Goal: Task Accomplishment & Management: Use online tool/utility

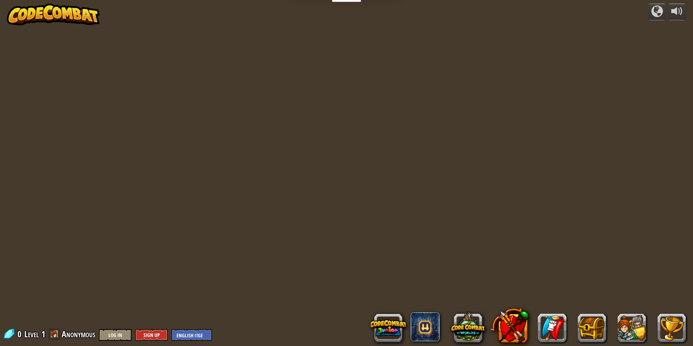
click at [386, 234] on div at bounding box center [346, 173] width 499 height 346
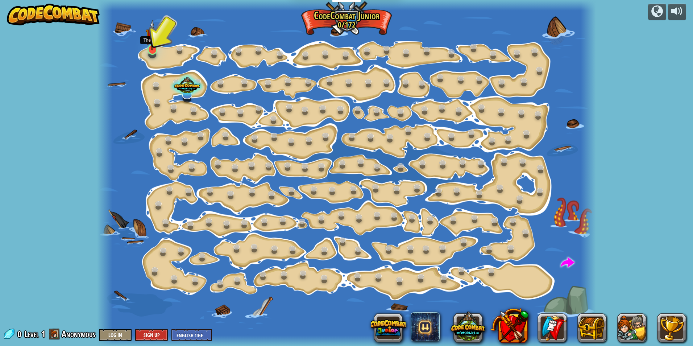
click at [150, 46] on img at bounding box center [152, 35] width 13 height 30
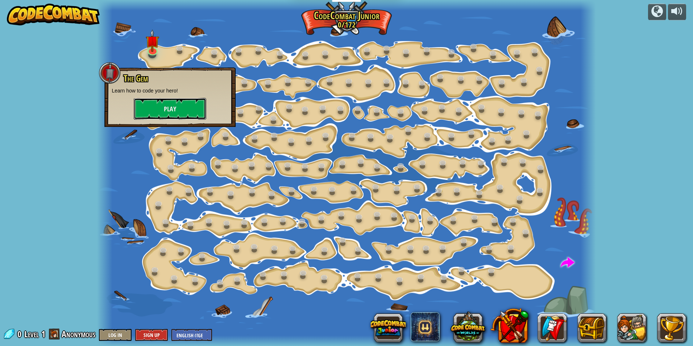
click at [143, 109] on button "Play" at bounding box center [170, 109] width 73 height 22
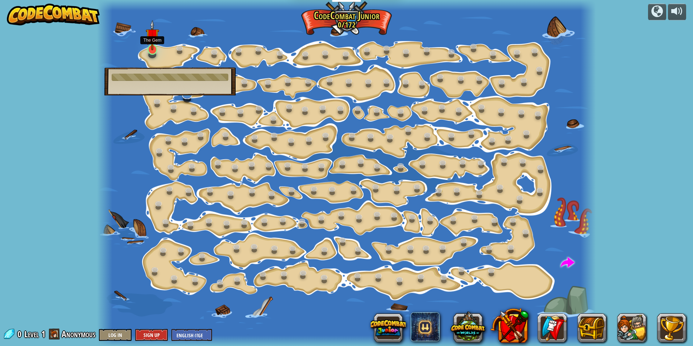
click at [156, 44] on img at bounding box center [152, 35] width 13 height 30
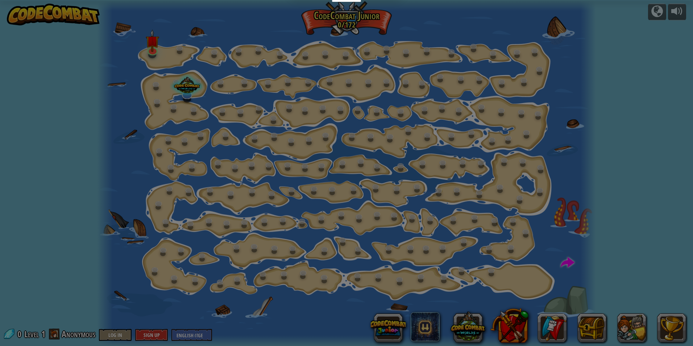
click at [0, 0] on div "Choose Your Hero 0 Wolf Pup Cougar Polar Bear Cub Frog Turtle Blue Fox Panther …" at bounding box center [0, 0] width 0 height 0
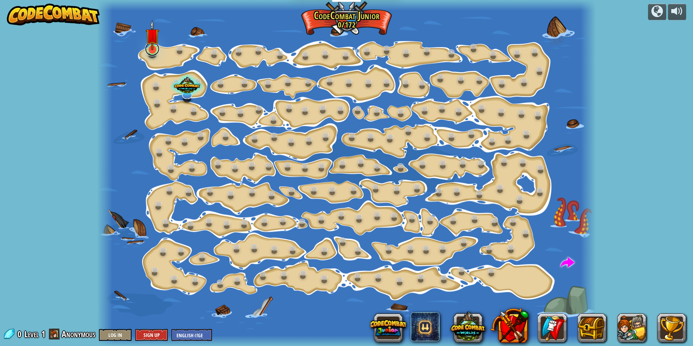
click at [151, 55] on div "Step Change (Locked) Change step arguments. Go Smart (Locked) Now we're really …" at bounding box center [346, 173] width 499 height 346
click at [153, 53] on link at bounding box center [152, 49] width 15 height 15
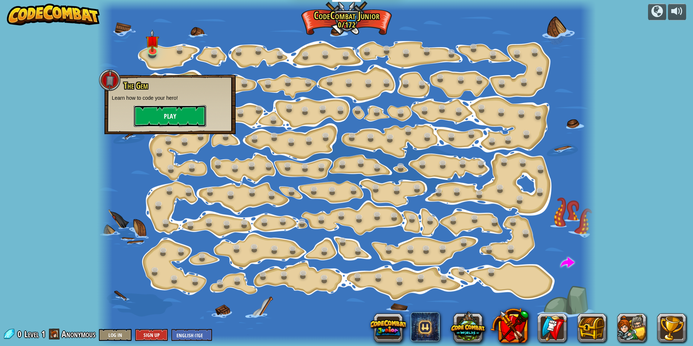
click at [158, 114] on button "Play" at bounding box center [170, 116] width 73 height 22
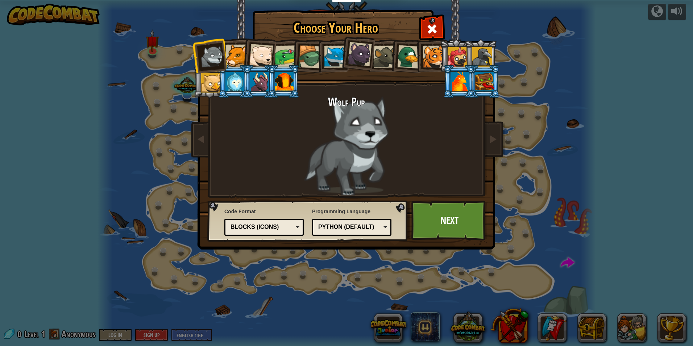
click at [248, 78] on li at bounding box center [259, 81] width 33 height 33
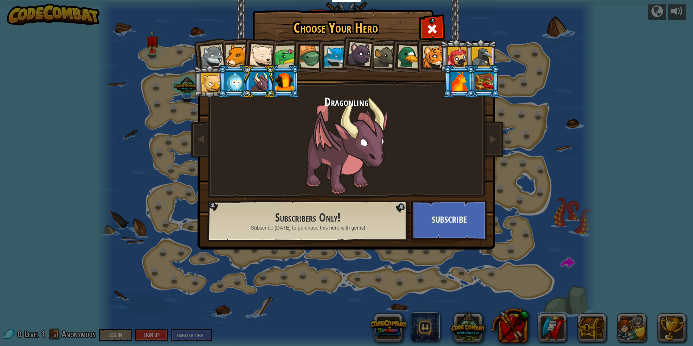
click at [239, 85] on div at bounding box center [235, 82] width 19 height 20
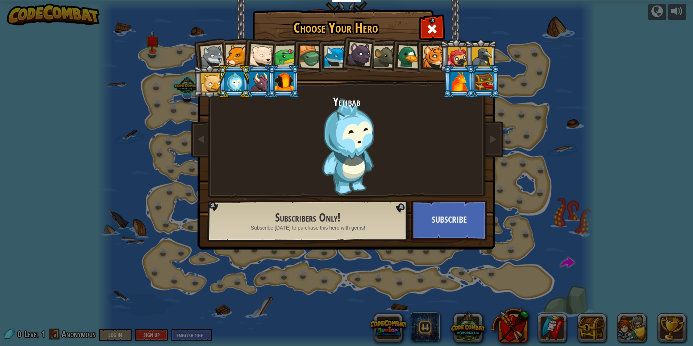
click at [257, 73] on div at bounding box center [259, 82] width 19 height 20
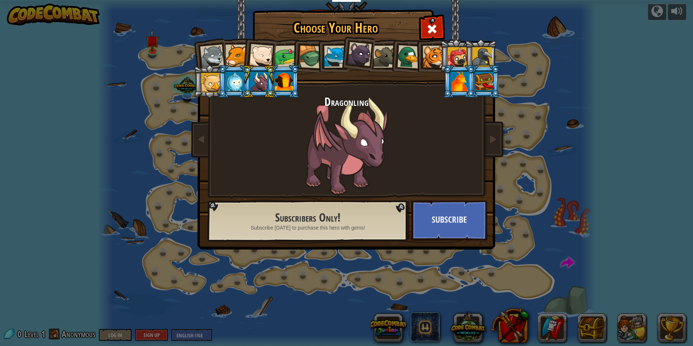
drag, startPoint x: 483, startPoint y: 77, endPoint x: 484, endPoint y: 133, distance: 56.2
click at [483, 83] on div at bounding box center [484, 82] width 19 height 20
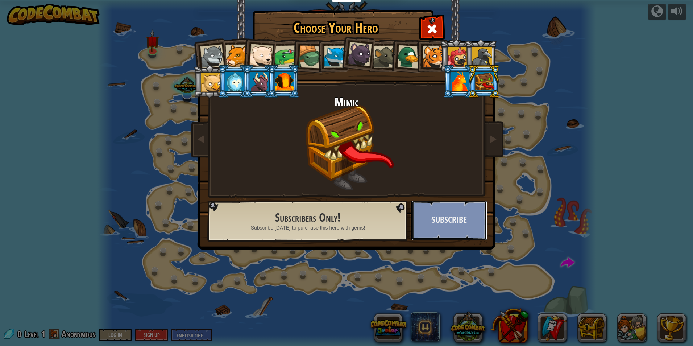
click at [463, 209] on button "Subscribe" at bounding box center [450, 221] width 76 height 40
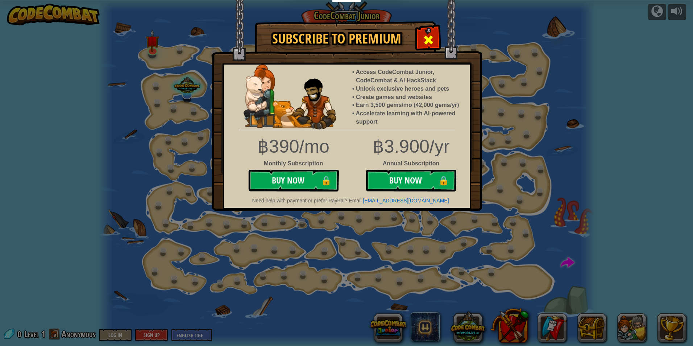
click at [427, 32] on div at bounding box center [428, 39] width 23 height 23
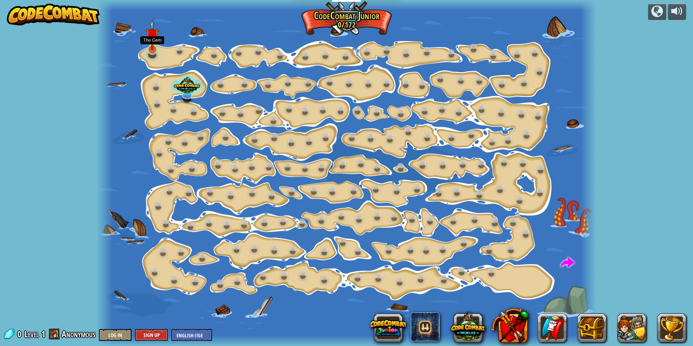
click at [150, 50] on img at bounding box center [152, 35] width 13 height 30
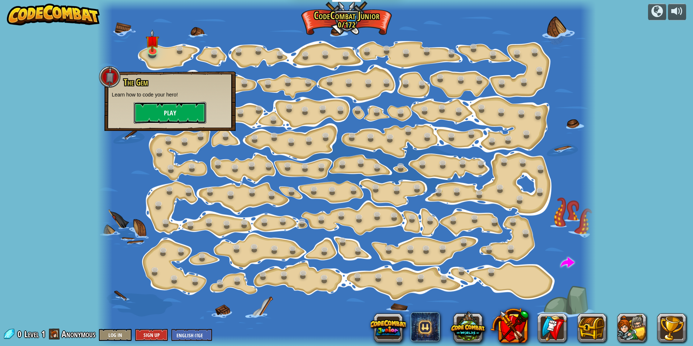
click at [175, 113] on button "Play" at bounding box center [170, 113] width 73 height 22
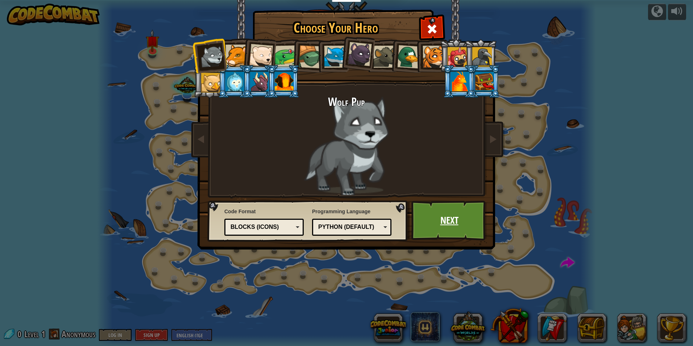
click at [454, 223] on link "Next" at bounding box center [450, 221] width 76 height 40
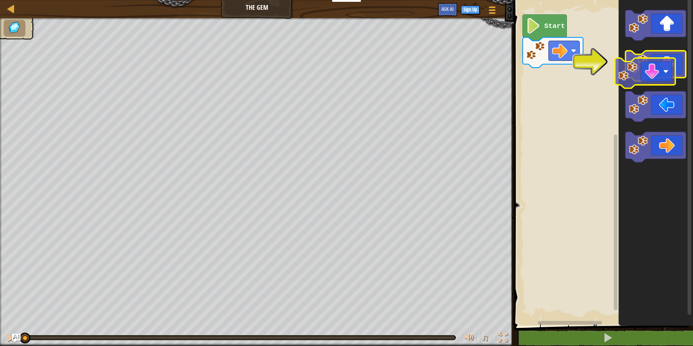
click at [662, 76] on icon "Blockly Workspace" at bounding box center [656, 66] width 61 height 30
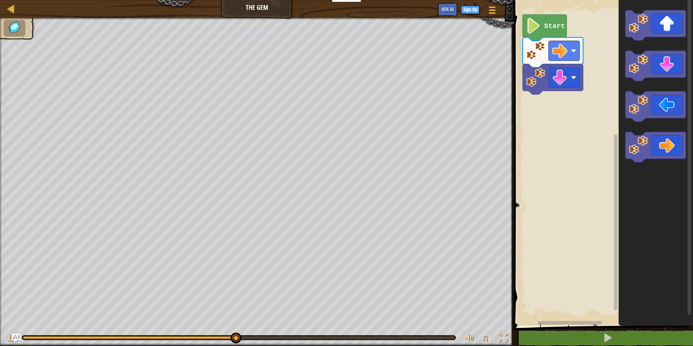
click at [532, 137] on div "Start" at bounding box center [602, 160] width 181 height 329
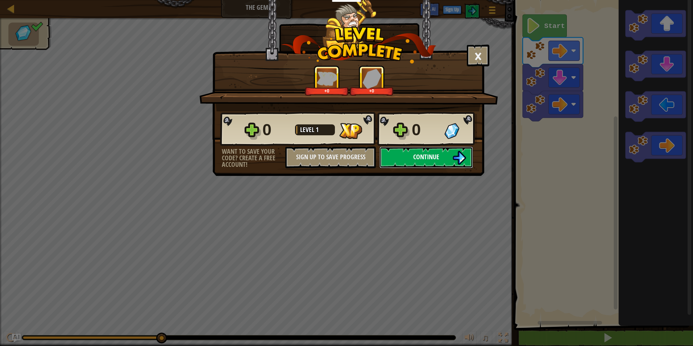
click at [438, 156] on span "Continue" at bounding box center [426, 156] width 26 height 9
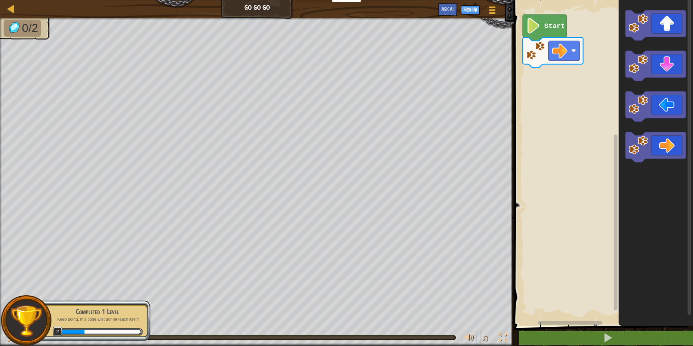
click at [380, 232] on div "Map Go Go Go Game Menu Sign Up Ask AI 1 ההההההההההההההההההההההההההההההההההההההה…" at bounding box center [346, 173] width 693 height 346
click at [390, 160] on div "Map Go Go Go Game Menu Sign Up Ask AI 1 ההההההההההההההההההההההההההההההההההההההה…" at bounding box center [346, 173] width 693 height 346
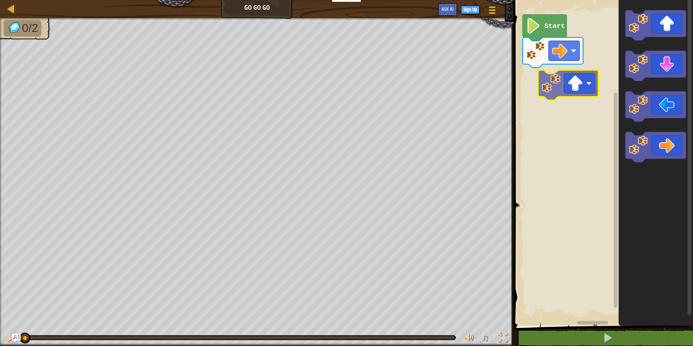
click at [559, 87] on div "Start" at bounding box center [602, 160] width 181 height 329
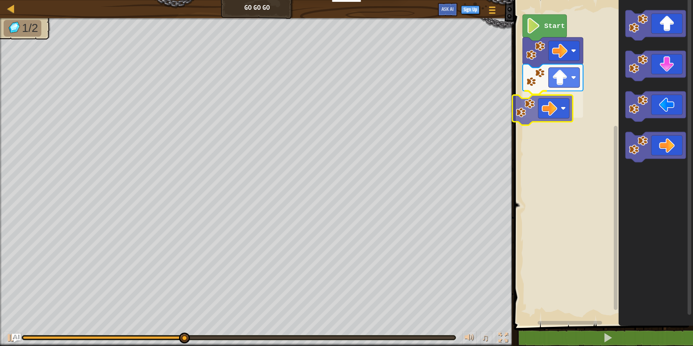
click at [546, 101] on div "Start" at bounding box center [602, 160] width 181 height 329
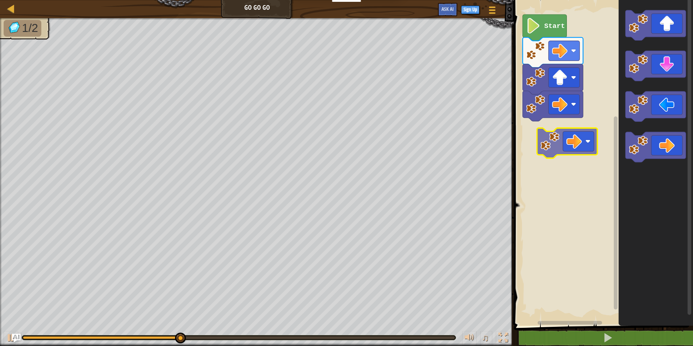
click at [573, 138] on div "Start" at bounding box center [602, 160] width 181 height 329
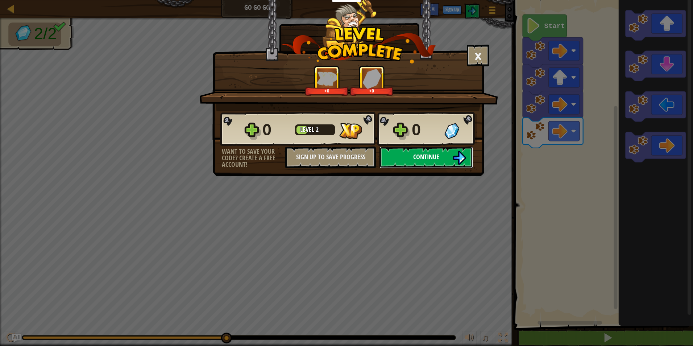
click at [428, 150] on button "Continue" at bounding box center [427, 158] width 94 height 22
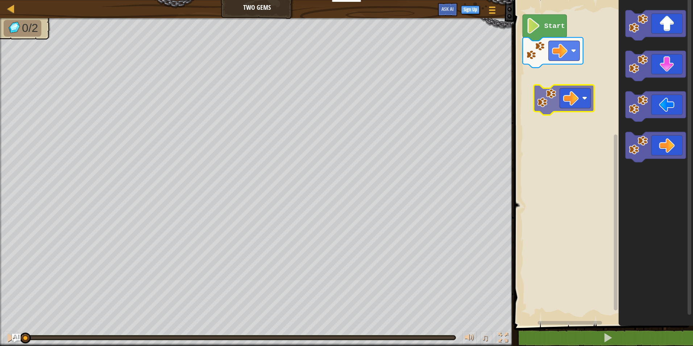
click at [556, 69] on div "Start" at bounding box center [602, 160] width 181 height 329
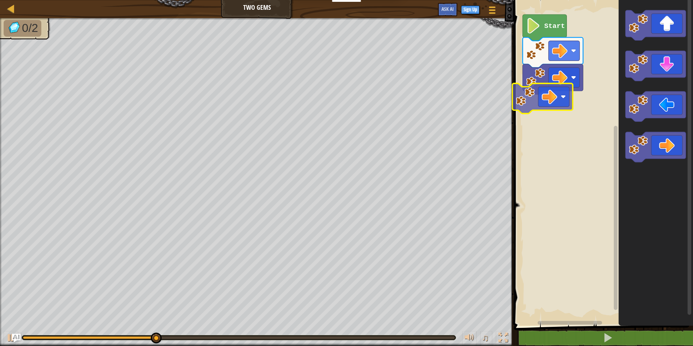
click at [540, 89] on div "Start" at bounding box center [602, 160] width 181 height 329
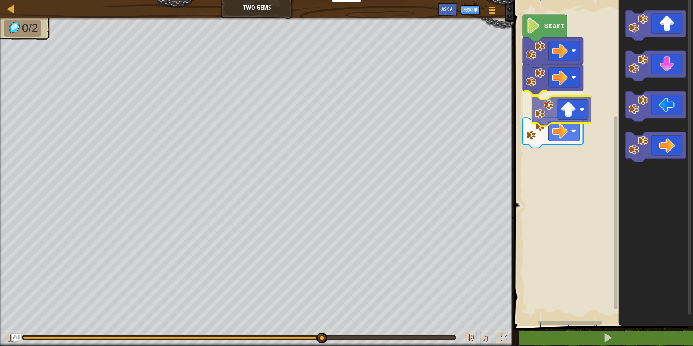
click at [553, 121] on div "Start" at bounding box center [602, 160] width 181 height 329
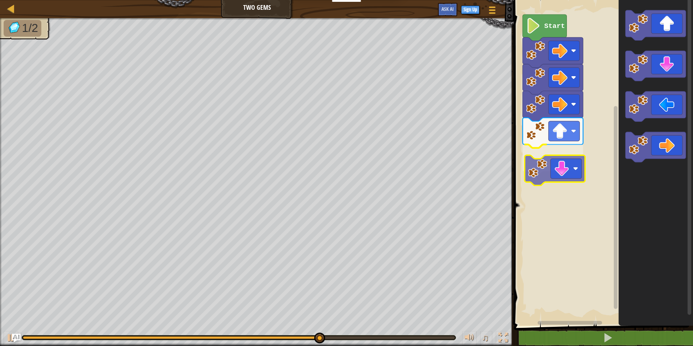
click at [575, 169] on div "Start" at bounding box center [602, 160] width 181 height 329
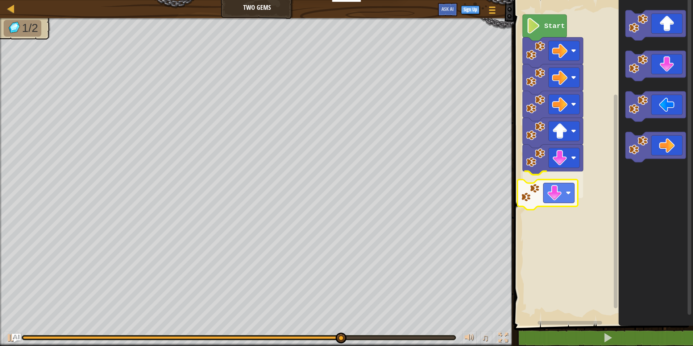
click at [571, 197] on div "Start" at bounding box center [602, 160] width 181 height 329
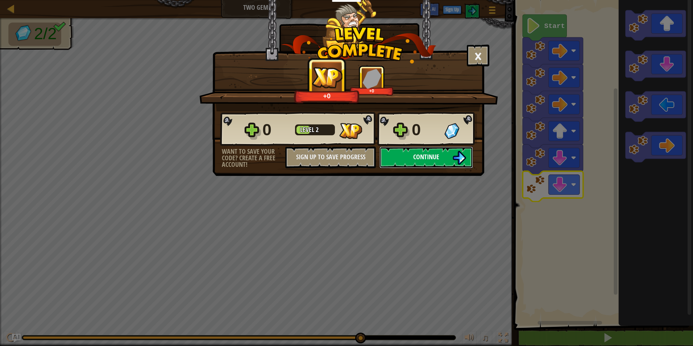
click at [398, 152] on button "Continue" at bounding box center [427, 158] width 94 height 22
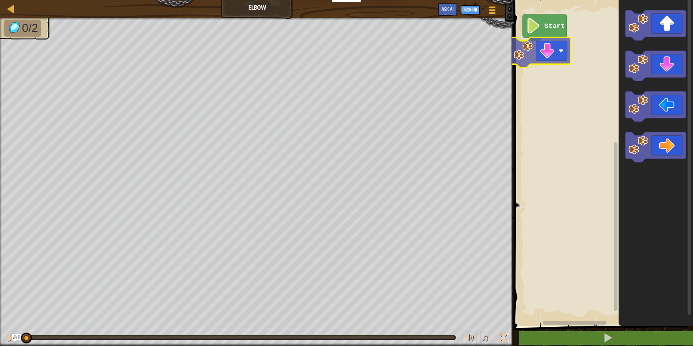
click at [552, 53] on div "Start" at bounding box center [602, 160] width 181 height 329
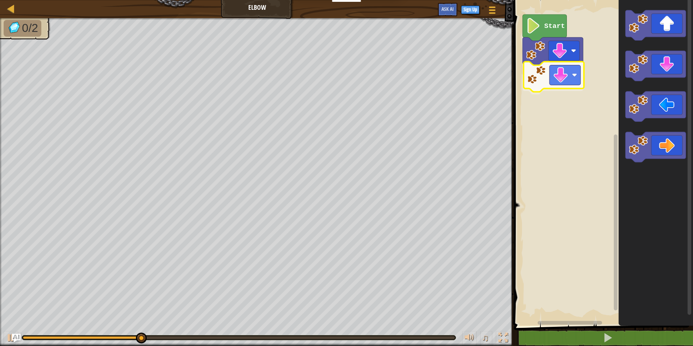
click at [573, 80] on div "Start" at bounding box center [602, 160] width 181 height 329
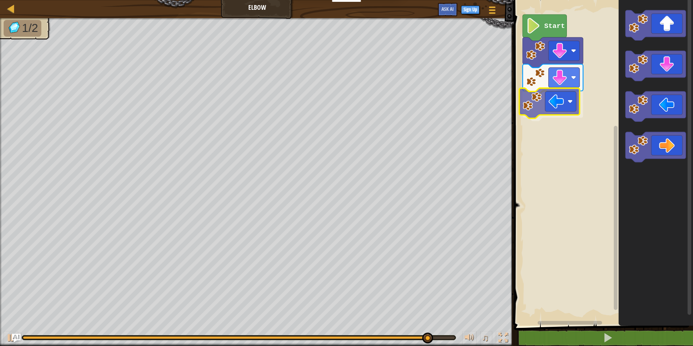
click at [551, 97] on div "Start" at bounding box center [602, 160] width 181 height 329
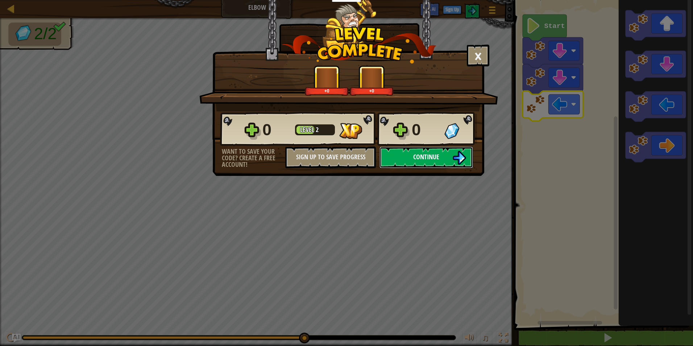
click at [421, 160] on span "Continue" at bounding box center [426, 156] width 26 height 9
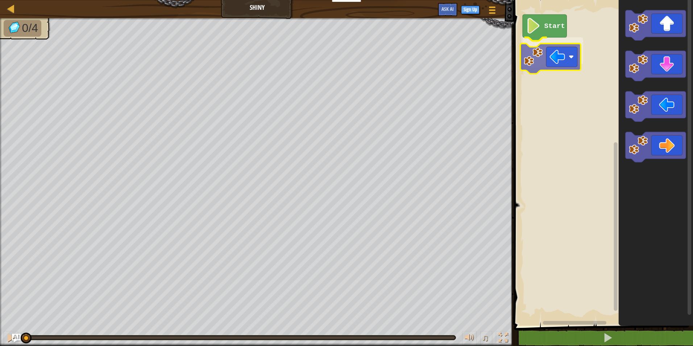
click at [560, 59] on div "Start" at bounding box center [602, 160] width 181 height 329
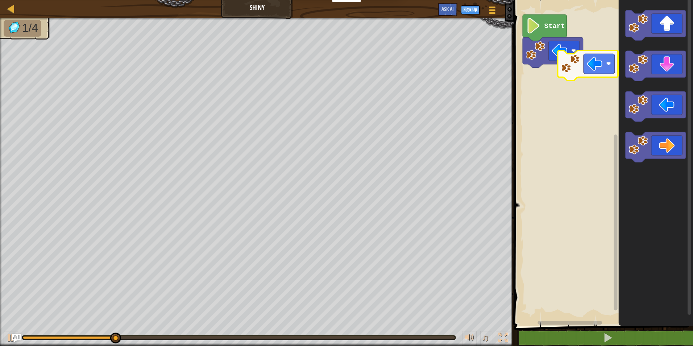
click at [579, 55] on div "Start" at bounding box center [602, 160] width 181 height 329
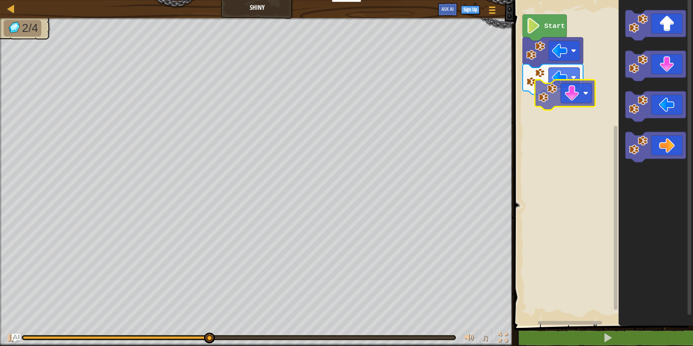
click at [532, 109] on div "Start" at bounding box center [602, 160] width 181 height 329
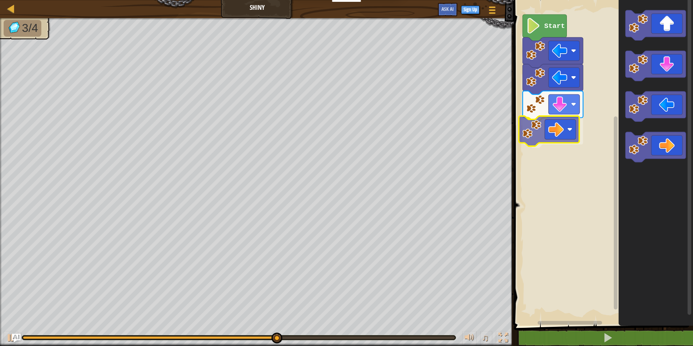
click at [557, 142] on div "Start" at bounding box center [602, 160] width 181 height 329
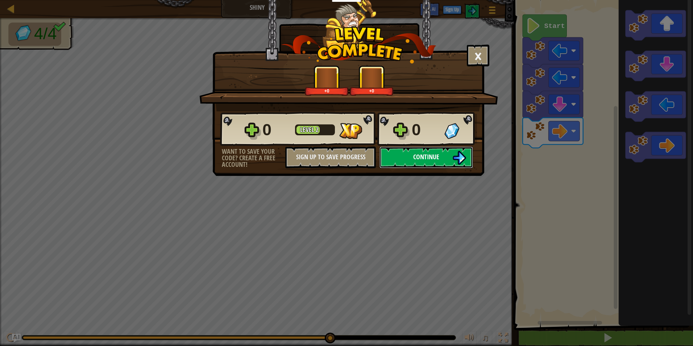
click at [397, 156] on button "Continue" at bounding box center [427, 158] width 94 height 22
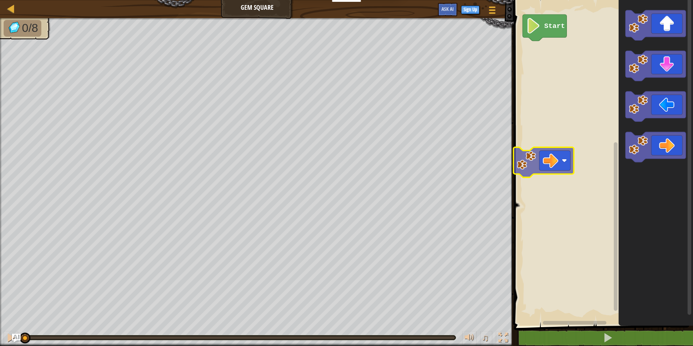
click at [537, 160] on div "Start" at bounding box center [602, 160] width 181 height 329
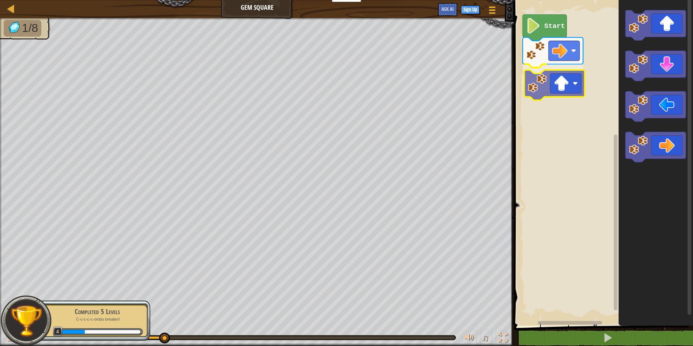
click at [568, 95] on div "Start" at bounding box center [602, 160] width 181 height 329
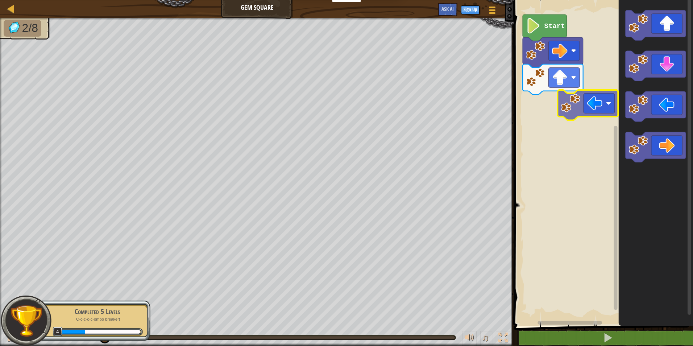
click at [541, 94] on div "Start" at bounding box center [602, 160] width 181 height 329
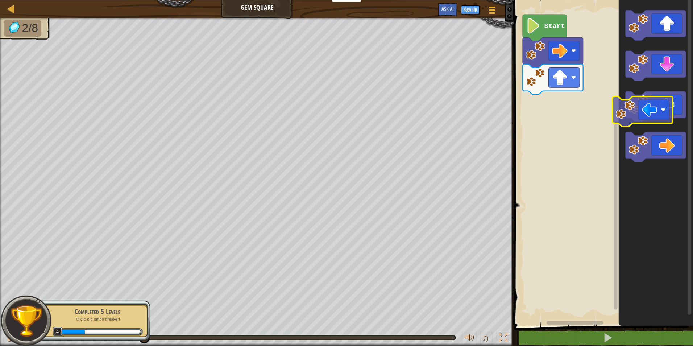
click at [542, 106] on div "Start" at bounding box center [602, 160] width 181 height 329
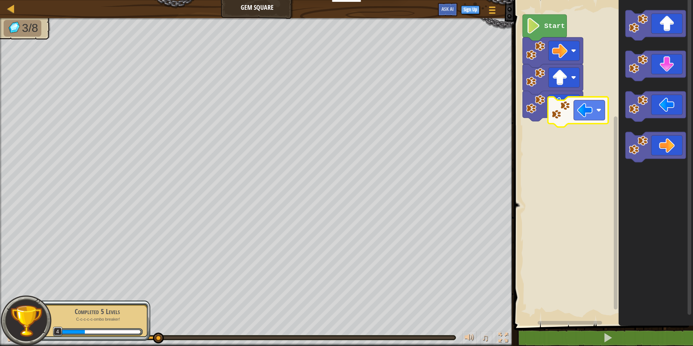
click at [551, 102] on div "Start" at bounding box center [602, 160] width 181 height 329
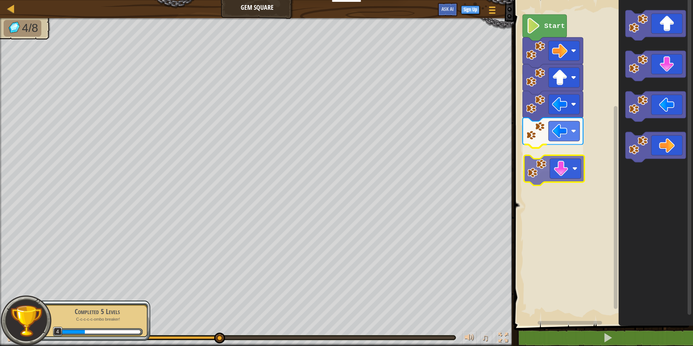
click at [584, 156] on div "Start" at bounding box center [602, 160] width 181 height 329
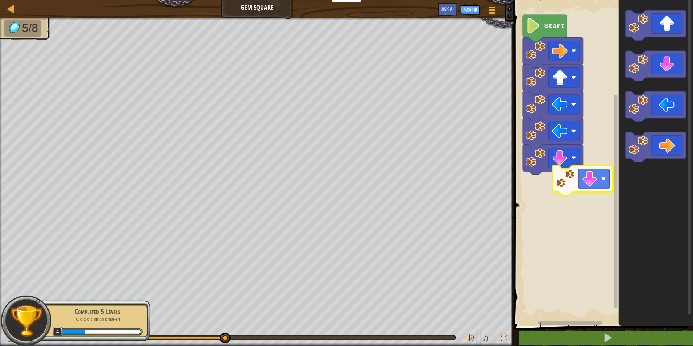
click at [581, 188] on div "Start" at bounding box center [602, 160] width 181 height 329
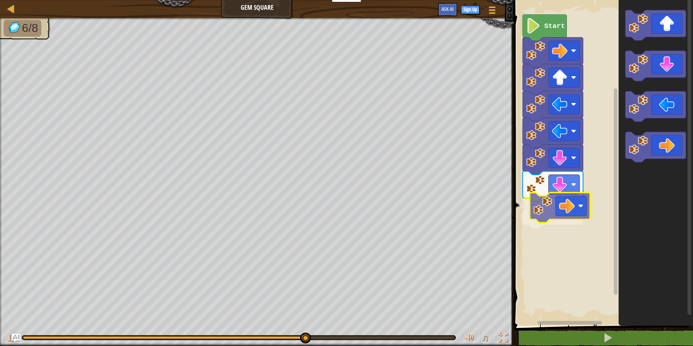
click at [516, 248] on div "Start" at bounding box center [602, 160] width 181 height 329
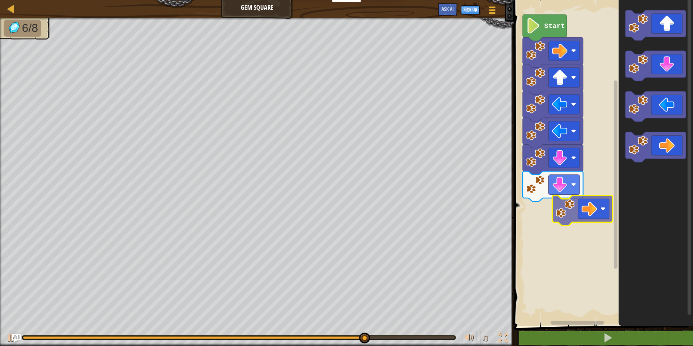
click at [558, 221] on div "Start" at bounding box center [602, 160] width 181 height 329
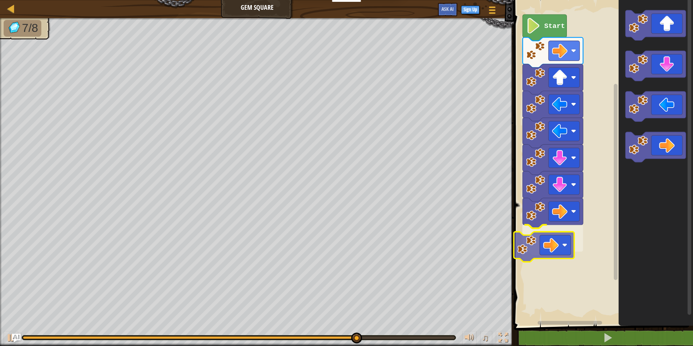
click at [537, 250] on div "Start" at bounding box center [602, 160] width 181 height 329
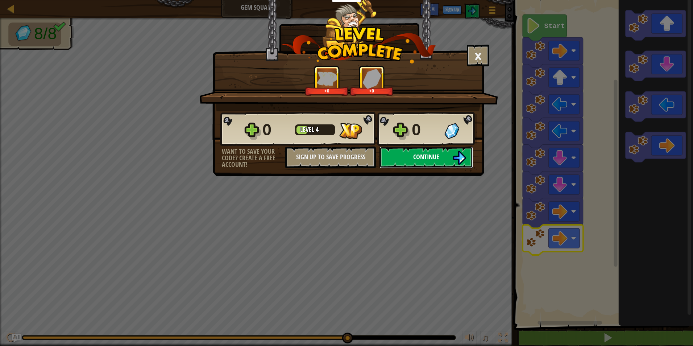
click at [460, 150] on button "Continue" at bounding box center [427, 158] width 94 height 22
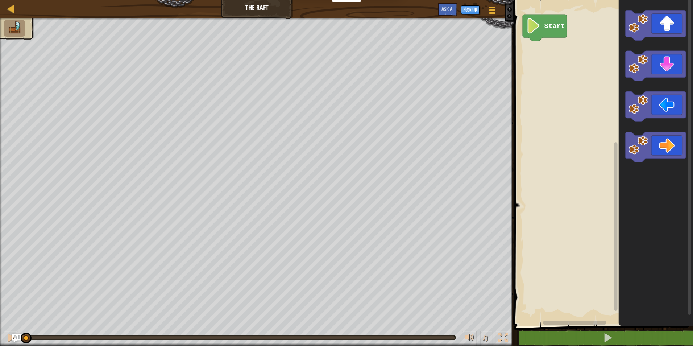
click at [663, 33] on icon "Blockly Workspace" at bounding box center [656, 160] width 74 height 329
click at [651, 68] on icon "Blockly Workspace" at bounding box center [656, 160] width 74 height 329
click at [563, 66] on div "Start" at bounding box center [602, 160] width 181 height 329
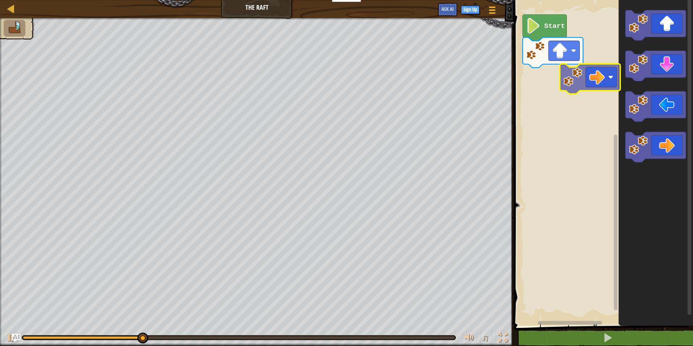
click at [591, 88] on div "Start" at bounding box center [602, 160] width 181 height 329
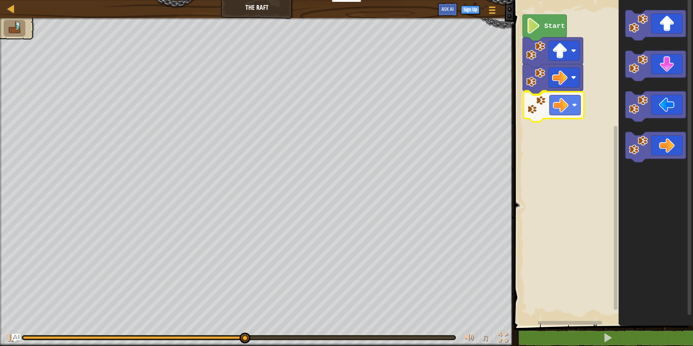
click at [527, 104] on div "Start" at bounding box center [602, 160] width 181 height 329
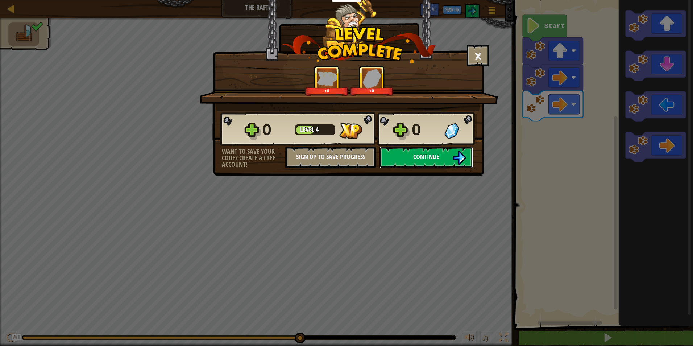
click at [415, 153] on span "Continue" at bounding box center [426, 156] width 26 height 9
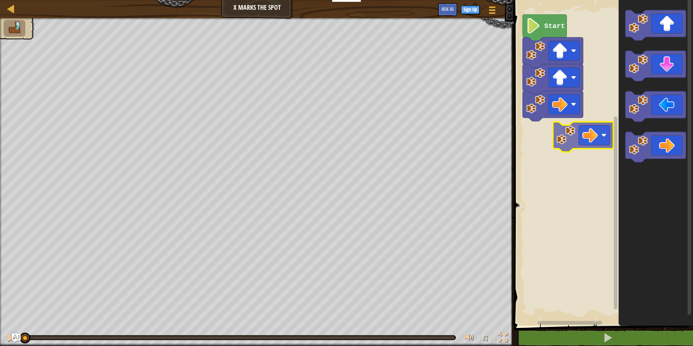
click at [590, 132] on div "Start" at bounding box center [602, 160] width 181 height 329
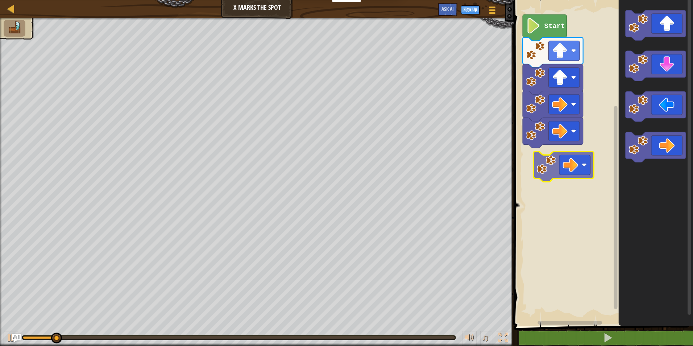
click at [565, 152] on div "Start" at bounding box center [602, 160] width 181 height 329
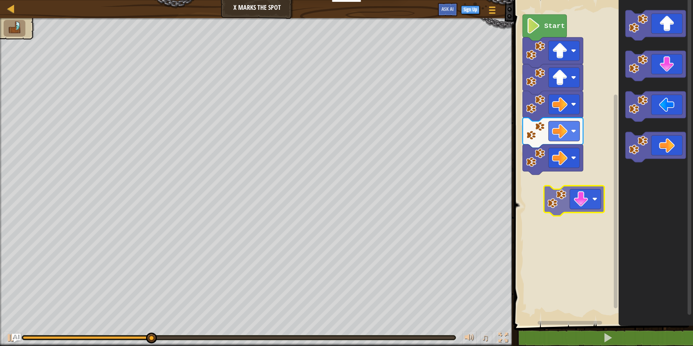
click at [592, 202] on div "Start" at bounding box center [602, 160] width 181 height 329
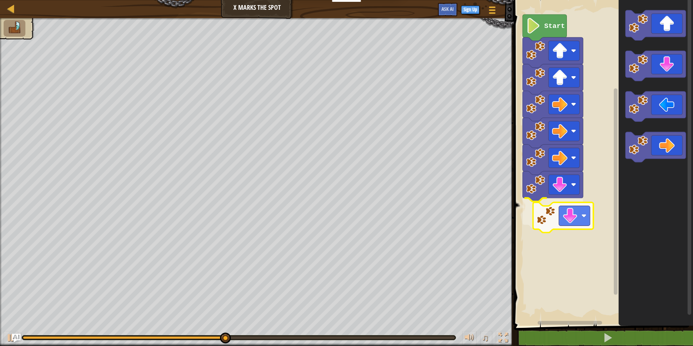
click at [577, 221] on div "Start" at bounding box center [602, 160] width 181 height 329
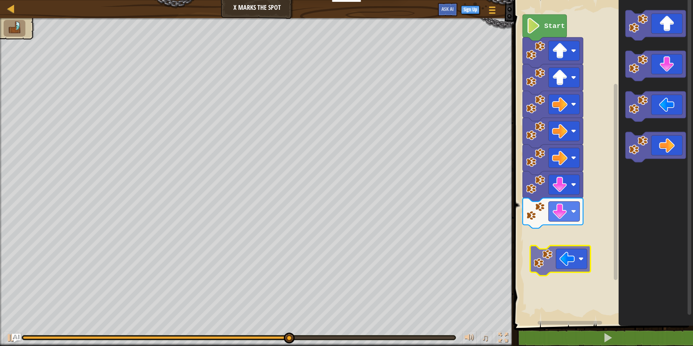
click at [565, 249] on div "Start" at bounding box center [602, 160] width 181 height 329
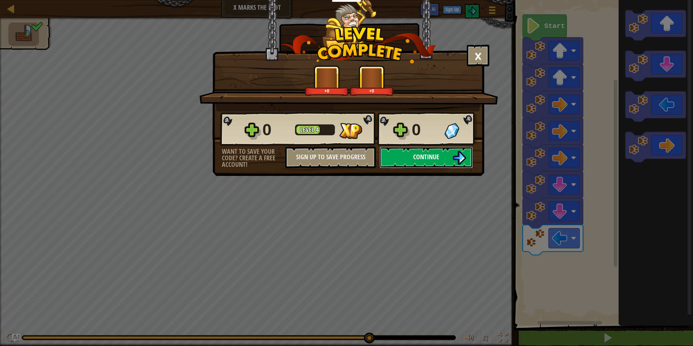
click at [420, 154] on span "Continue" at bounding box center [426, 156] width 26 height 9
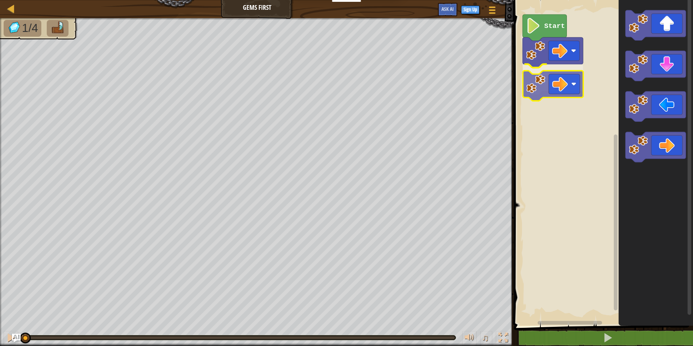
click at [550, 85] on div "Start" at bounding box center [602, 160] width 181 height 329
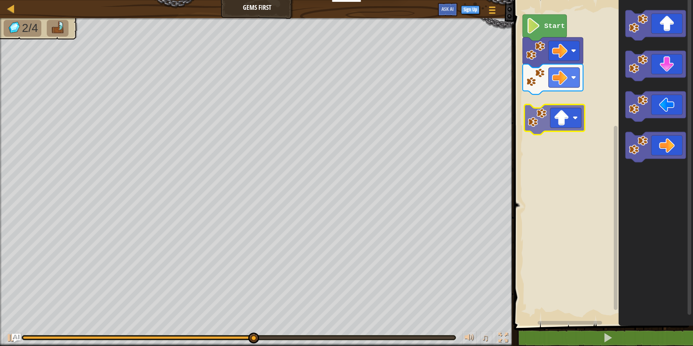
click at [556, 127] on div "Start" at bounding box center [602, 160] width 181 height 329
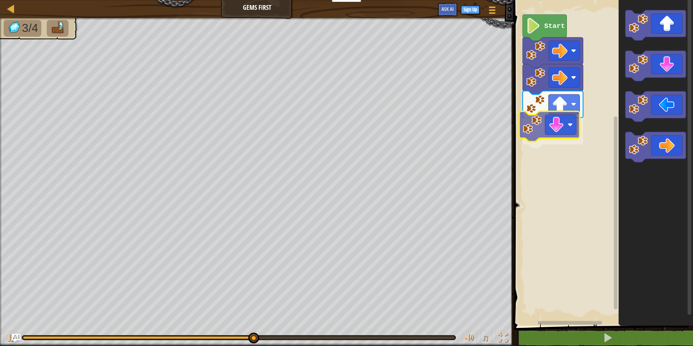
click at [560, 120] on div "Start" at bounding box center [602, 160] width 181 height 329
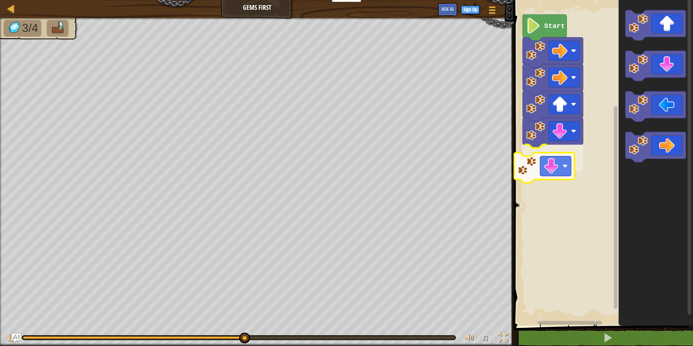
click at [557, 157] on div "Start" at bounding box center [602, 160] width 181 height 329
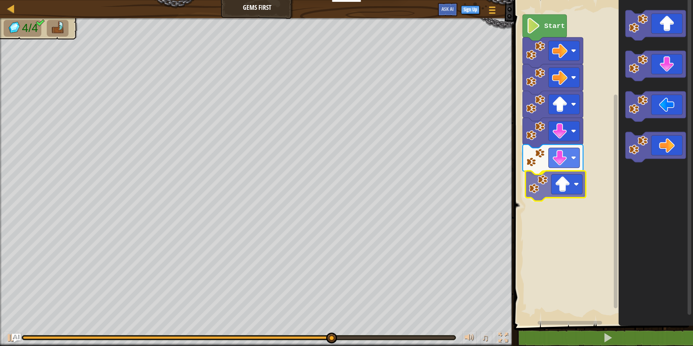
click at [583, 189] on div "Start" at bounding box center [602, 160] width 181 height 329
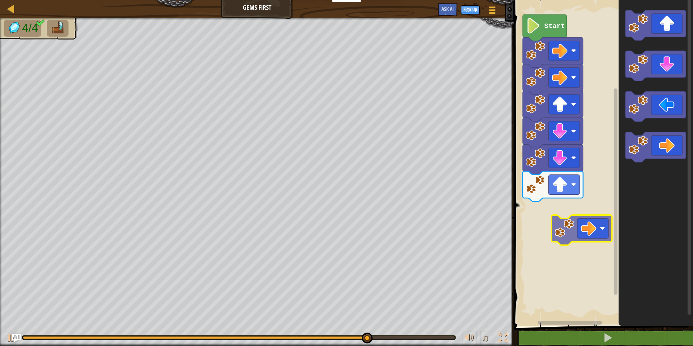
click at [562, 227] on div "Start" at bounding box center [602, 160] width 181 height 329
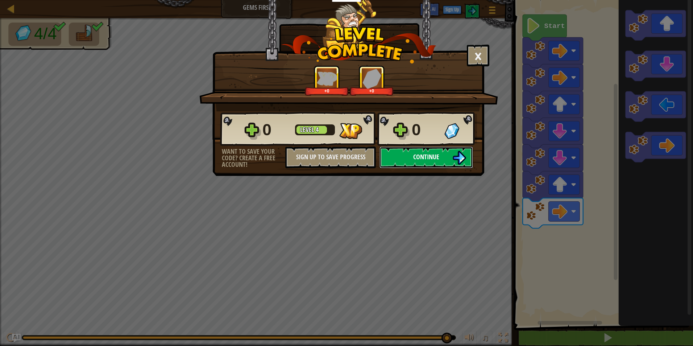
click at [436, 158] on span "Continue" at bounding box center [426, 156] width 26 height 9
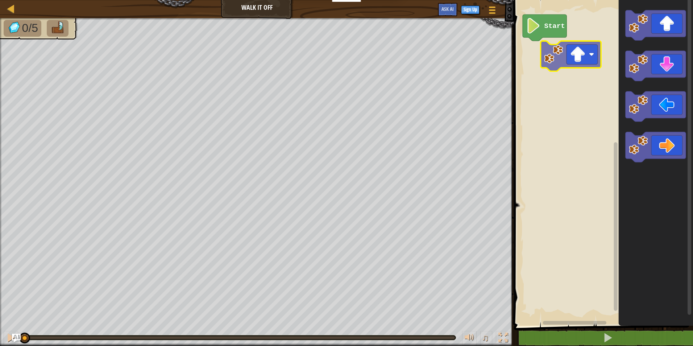
click at [554, 58] on div "Start" at bounding box center [602, 160] width 181 height 329
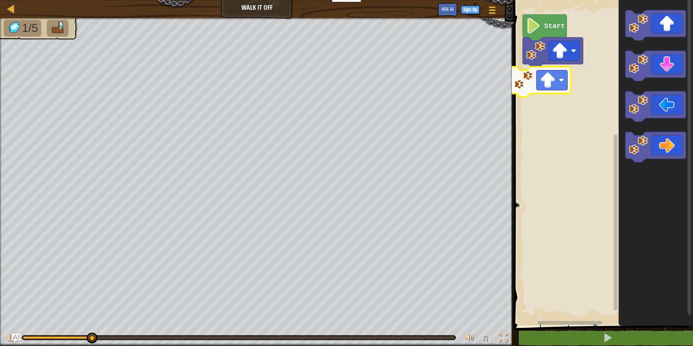
click at [571, 69] on div "Start" at bounding box center [602, 160] width 181 height 329
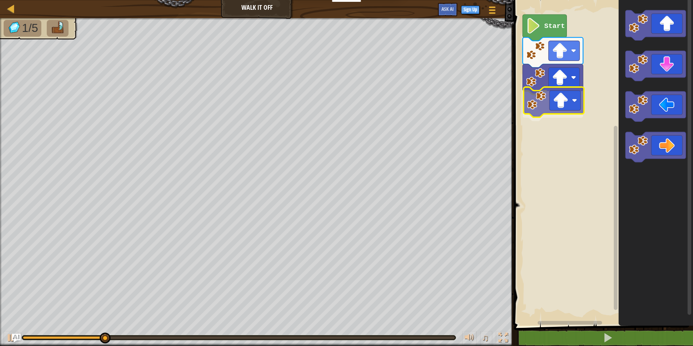
click at [559, 94] on div "Start" at bounding box center [602, 160] width 181 height 329
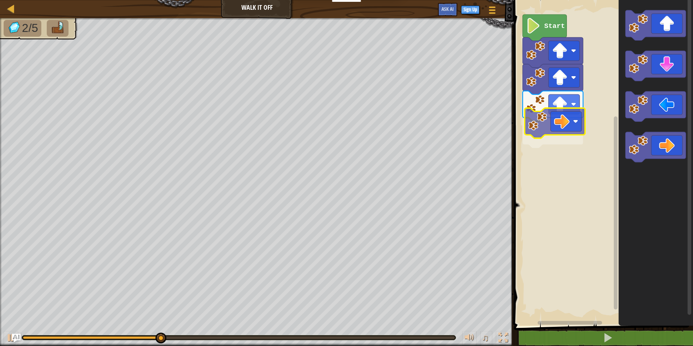
click at [561, 133] on div "Start" at bounding box center [602, 160] width 181 height 329
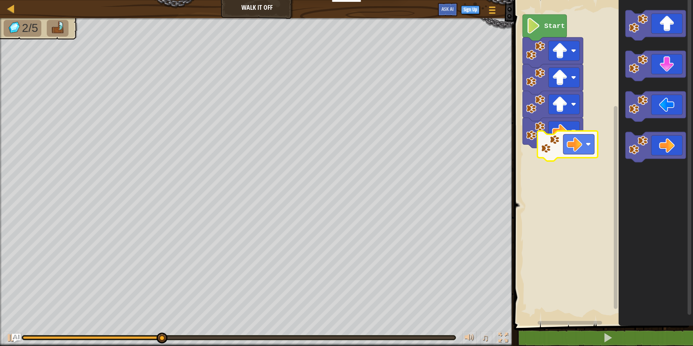
click at [576, 149] on div "Start" at bounding box center [602, 160] width 181 height 329
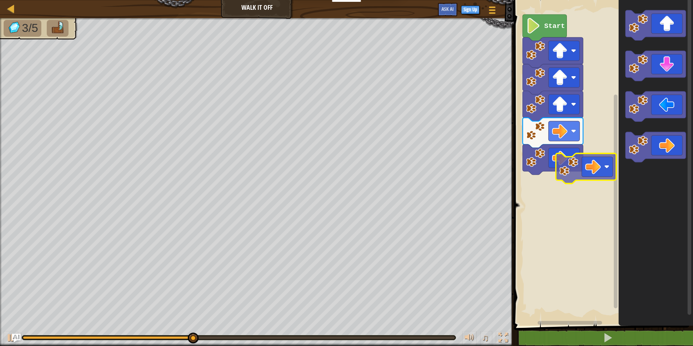
click at [580, 193] on div "Start" at bounding box center [602, 160] width 181 height 329
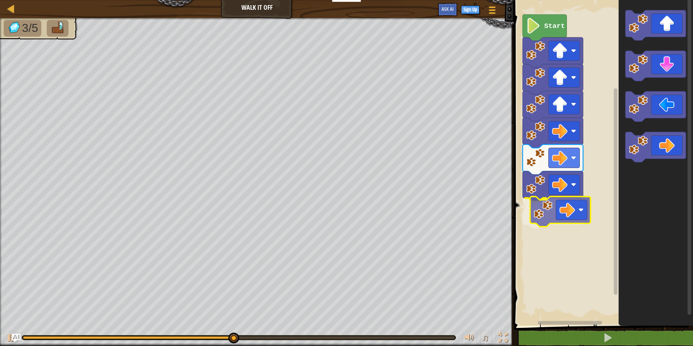
click at [569, 197] on div "Start" at bounding box center [602, 160] width 181 height 329
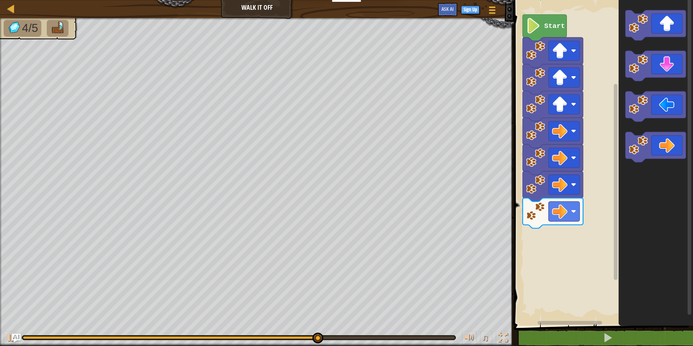
click at [572, 220] on div "Start" at bounding box center [602, 160] width 181 height 329
click at [610, 199] on div "Start" at bounding box center [602, 160] width 181 height 329
click at [613, 166] on div "Start" at bounding box center [602, 160] width 181 height 329
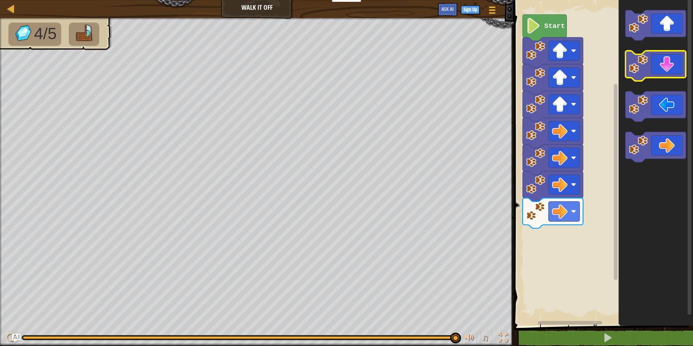
click at [650, 58] on icon "Blockly Workspace" at bounding box center [656, 66] width 61 height 30
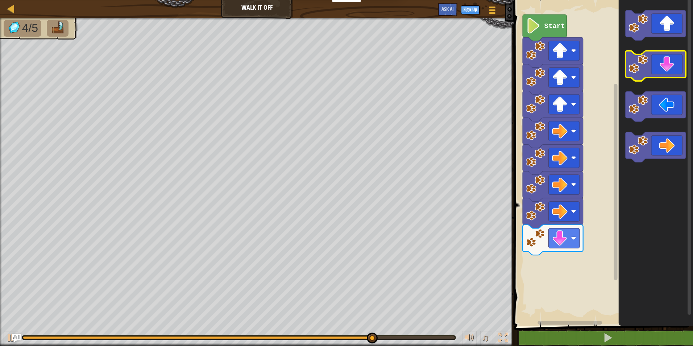
click at [663, 73] on icon "Blockly Workspace" at bounding box center [656, 66] width 61 height 30
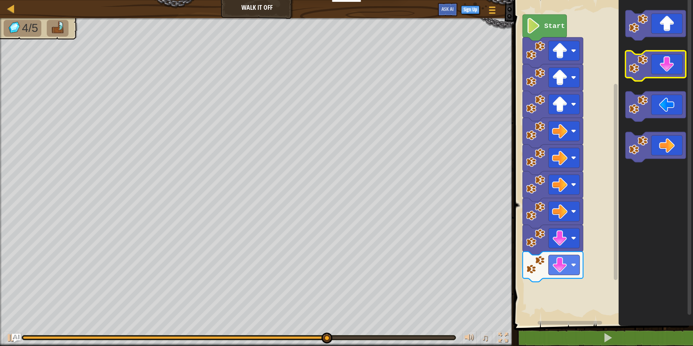
click at [663, 74] on icon "Blockly Workspace" at bounding box center [656, 66] width 61 height 30
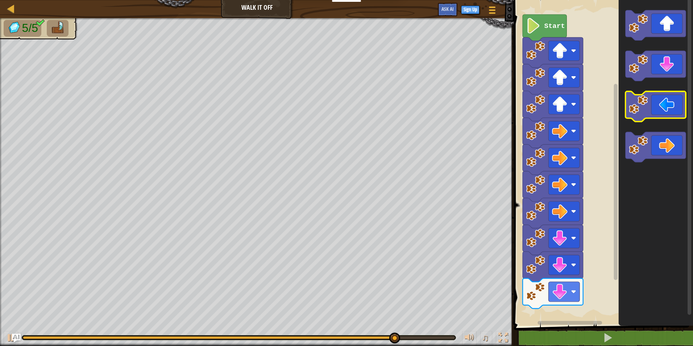
click at [664, 107] on icon "Blockly Workspace" at bounding box center [656, 106] width 61 height 30
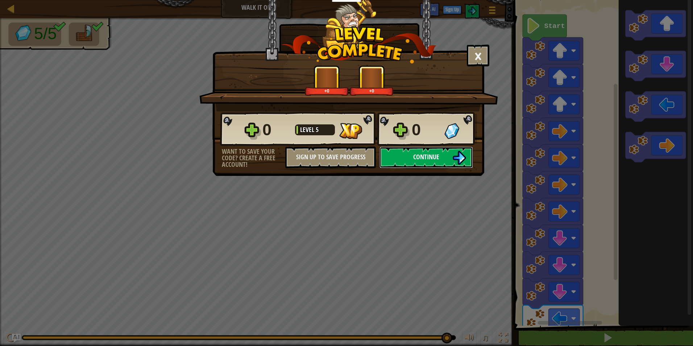
click at [458, 157] on img at bounding box center [460, 158] width 14 height 14
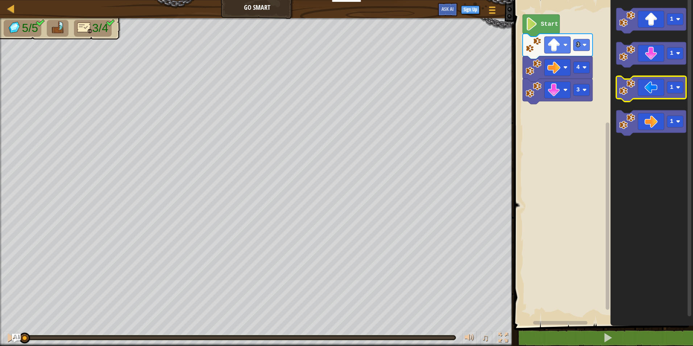
click at [654, 98] on icon "Blockly Workspace" at bounding box center [652, 88] width 70 height 25
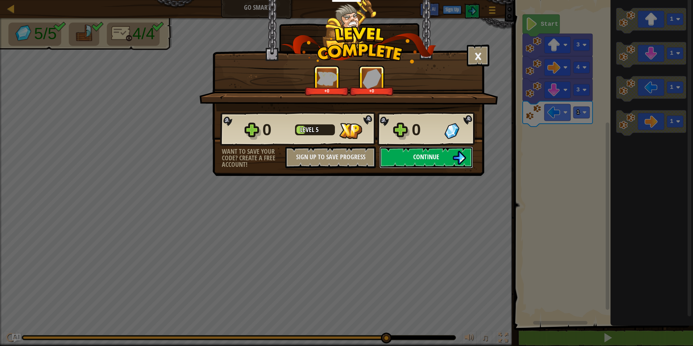
click at [405, 159] on button "Continue" at bounding box center [427, 158] width 94 height 22
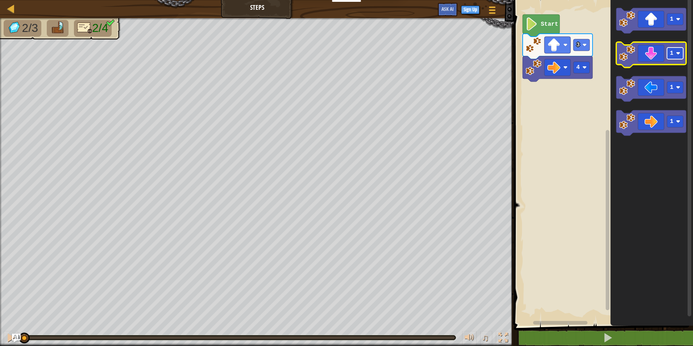
click at [681, 51] on image "Blockly Workspace" at bounding box center [678, 53] width 4 height 4
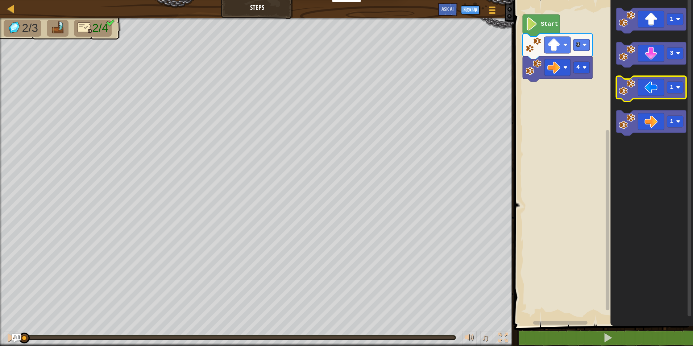
click at [679, 94] on icon "Blockly Workspace" at bounding box center [652, 88] width 70 height 25
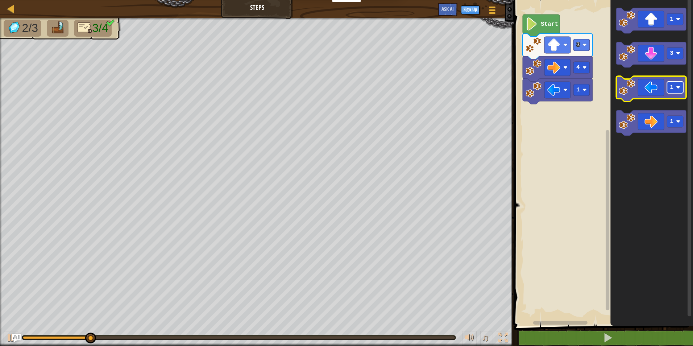
click at [679, 86] on image "Blockly Workspace" at bounding box center [678, 87] width 4 height 4
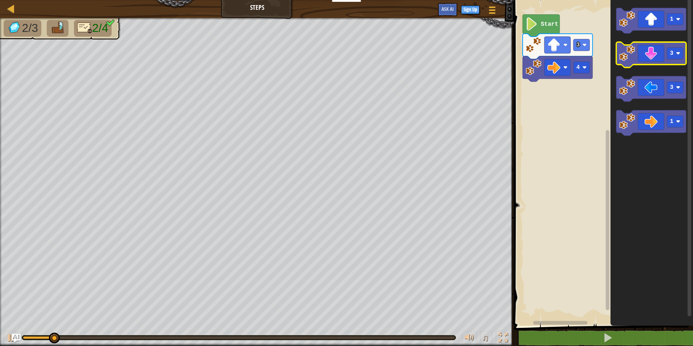
click at [656, 57] on icon "Blockly Workspace" at bounding box center [652, 54] width 70 height 25
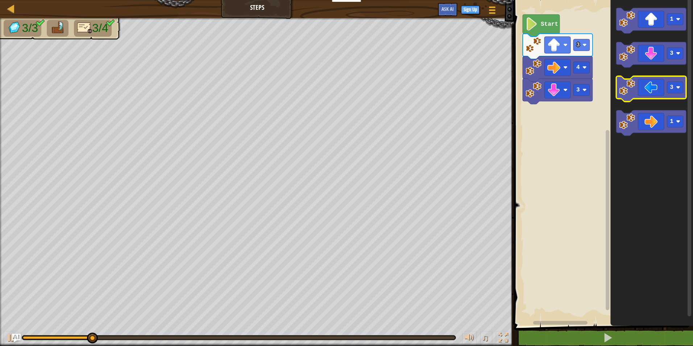
click at [655, 84] on icon "Blockly Workspace" at bounding box center [652, 88] width 70 height 25
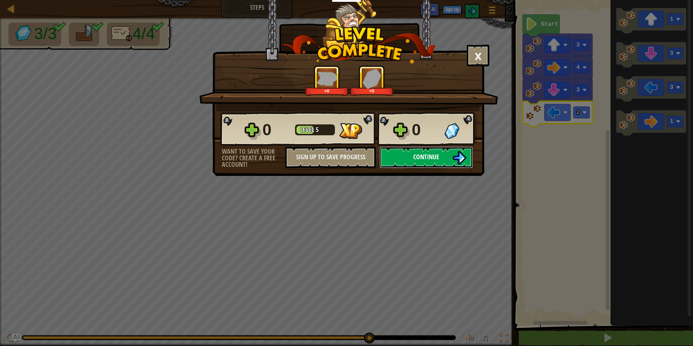
click at [399, 156] on button "Continue" at bounding box center [427, 158] width 94 height 22
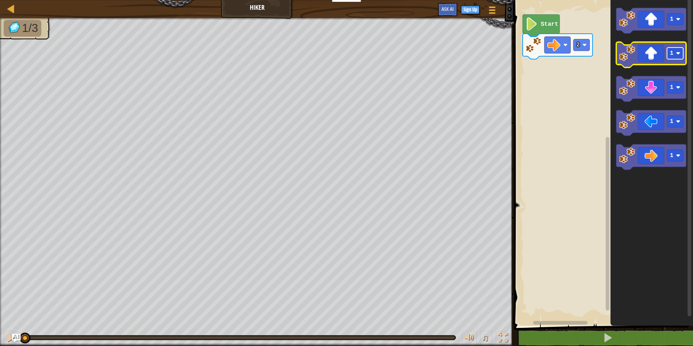
click at [680, 55] on image "Blockly Workspace" at bounding box center [678, 53] width 4 height 4
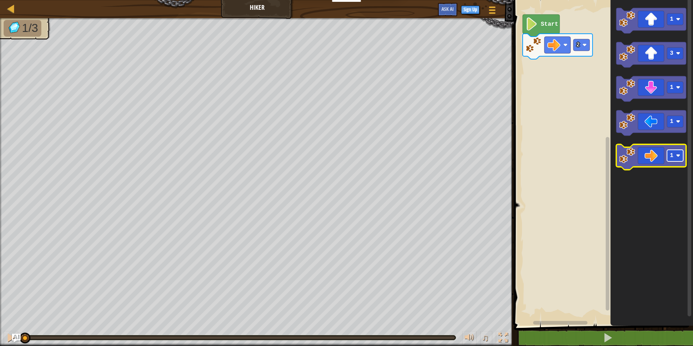
click at [675, 152] on rect "Blockly Workspace" at bounding box center [675, 156] width 16 height 12
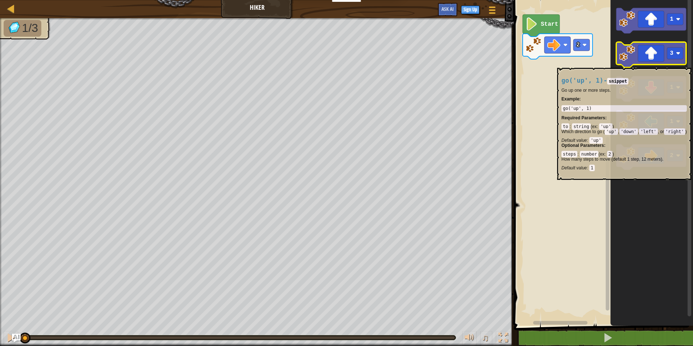
click at [655, 64] on icon "Blockly Workspace" at bounding box center [652, 54] width 70 height 25
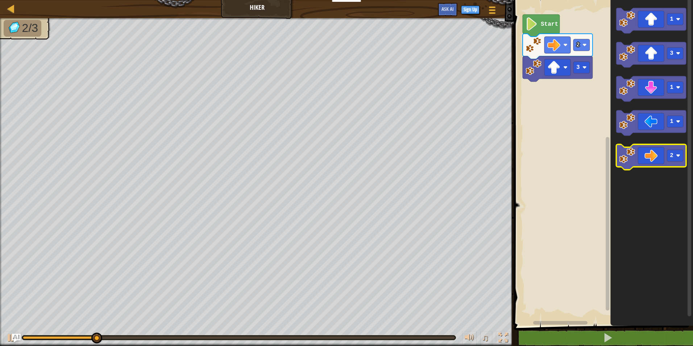
click at [648, 152] on icon "Blockly Workspace" at bounding box center [652, 156] width 70 height 25
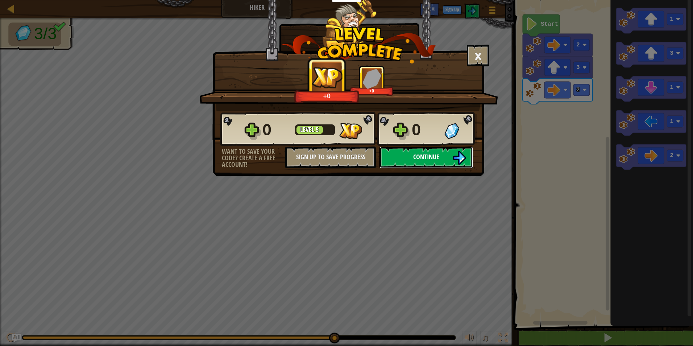
click at [450, 153] on button "Continue" at bounding box center [427, 158] width 94 height 22
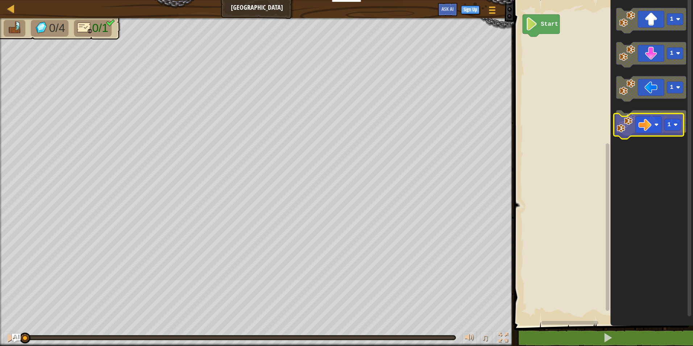
click at [673, 126] on rect "Blockly Workspace" at bounding box center [675, 122] width 16 height 12
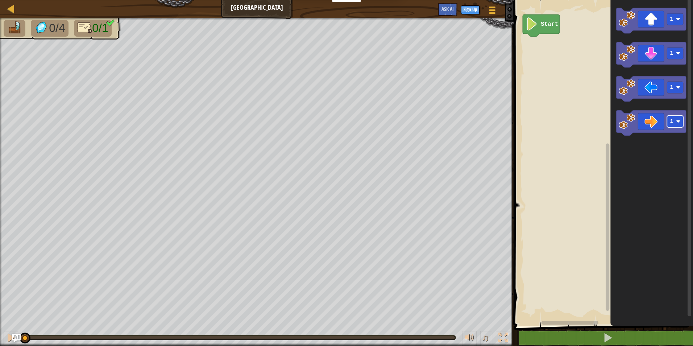
click at [676, 116] on rect "Blockly Workspace" at bounding box center [675, 122] width 16 height 12
click at [646, 127] on icon "Blockly Workspace" at bounding box center [652, 122] width 70 height 25
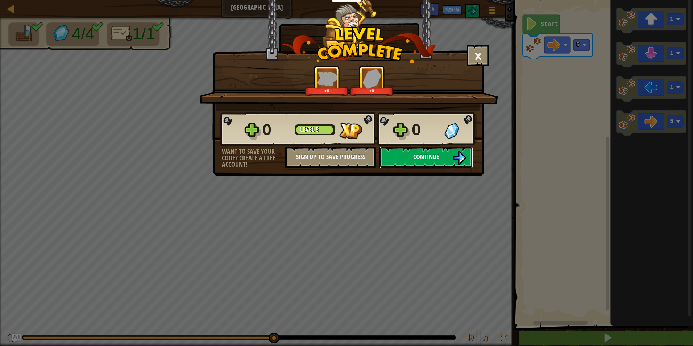
click at [440, 154] on button "Continue" at bounding box center [427, 158] width 94 height 22
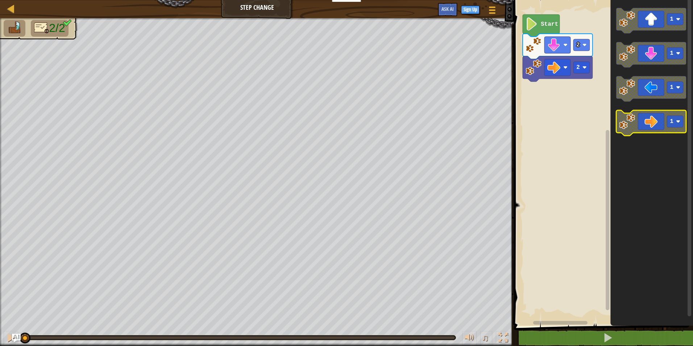
click at [682, 120] on rect "Blockly Workspace" at bounding box center [675, 122] width 16 height 12
click at [661, 128] on icon "Blockly Workspace" at bounding box center [652, 122] width 70 height 25
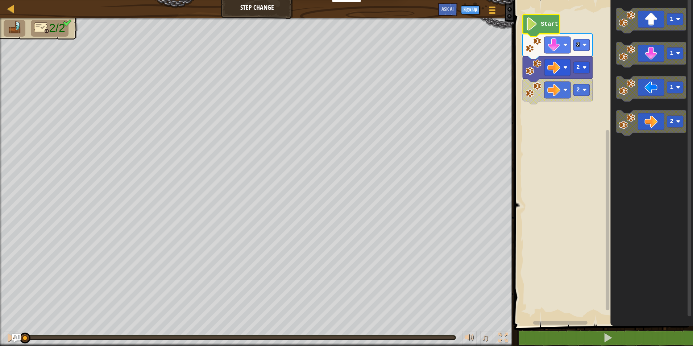
click at [536, 32] on icon "Blockly Workspace" at bounding box center [541, 26] width 37 height 22
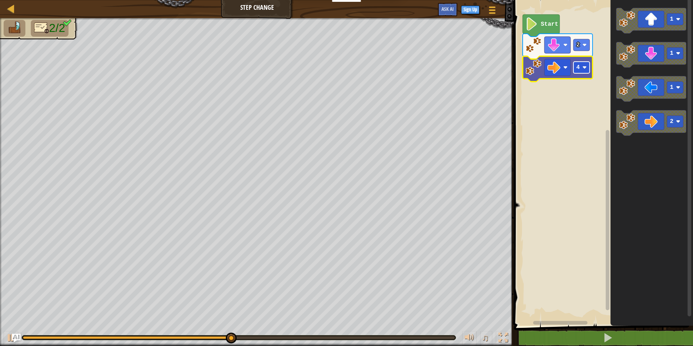
click at [585, 66] on image "Blockly Workspace" at bounding box center [585, 67] width 4 height 4
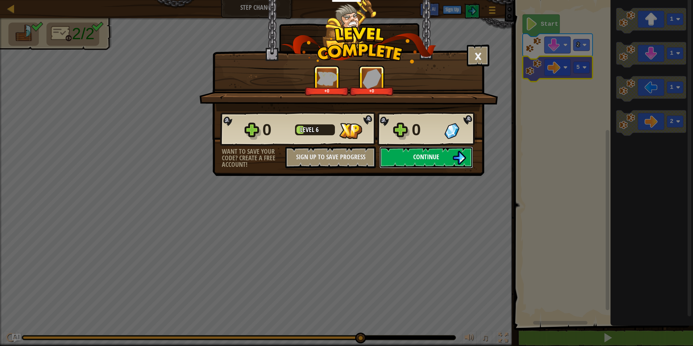
click at [394, 155] on button "Continue" at bounding box center [427, 158] width 94 height 22
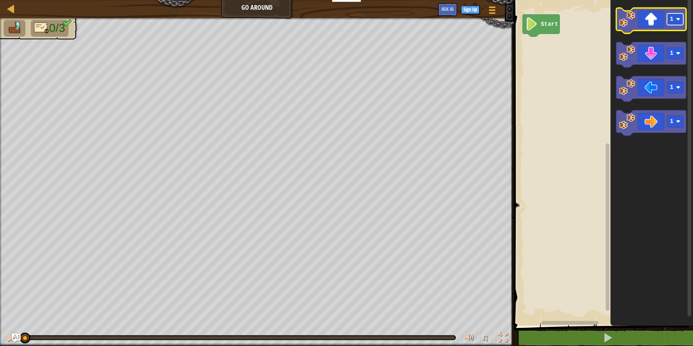
click at [677, 14] on rect "Blockly Workspace" at bounding box center [675, 19] width 16 height 12
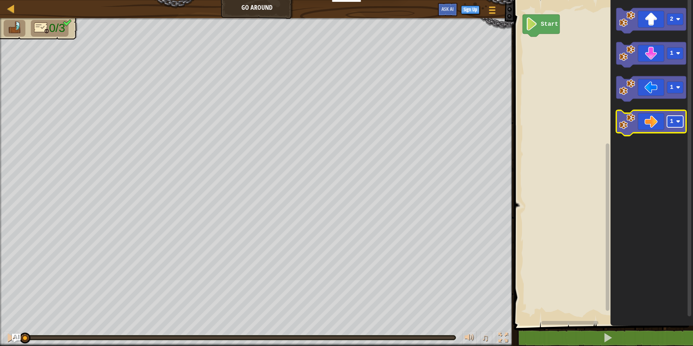
click at [679, 127] on rect "Blockly Workspace" at bounding box center [675, 122] width 16 height 12
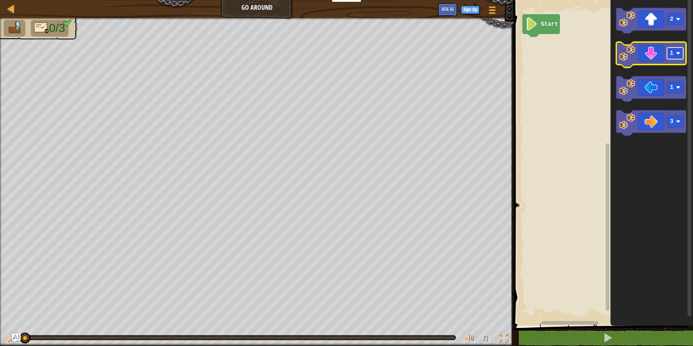
click at [683, 58] on rect "Blockly Workspace" at bounding box center [675, 54] width 16 height 12
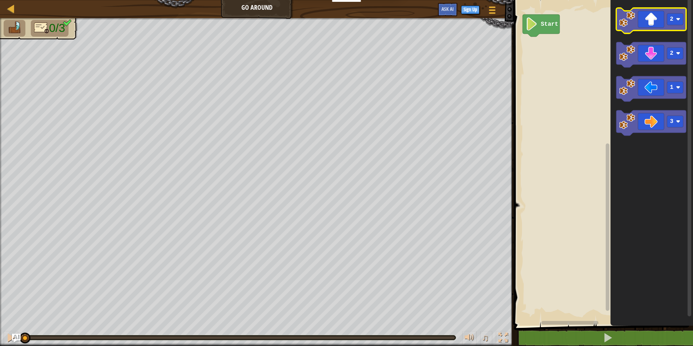
click at [652, 27] on icon "Blockly Workspace" at bounding box center [652, 20] width 70 height 25
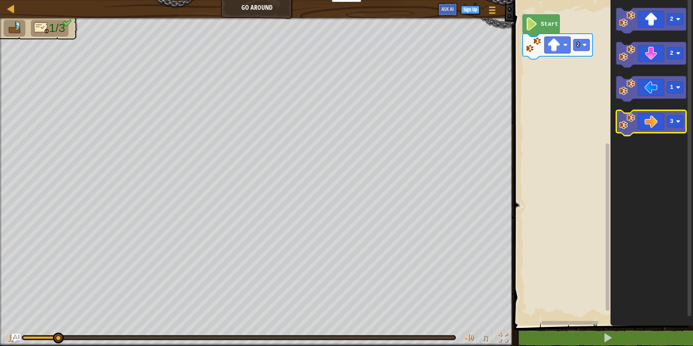
click at [648, 118] on icon "Blockly Workspace" at bounding box center [652, 122] width 70 height 25
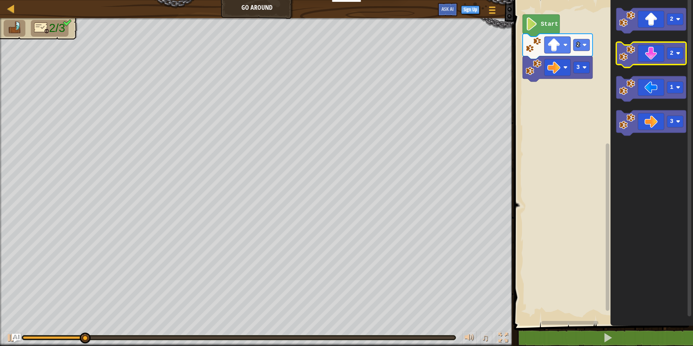
click at [660, 59] on icon "Blockly Workspace" at bounding box center [652, 54] width 70 height 25
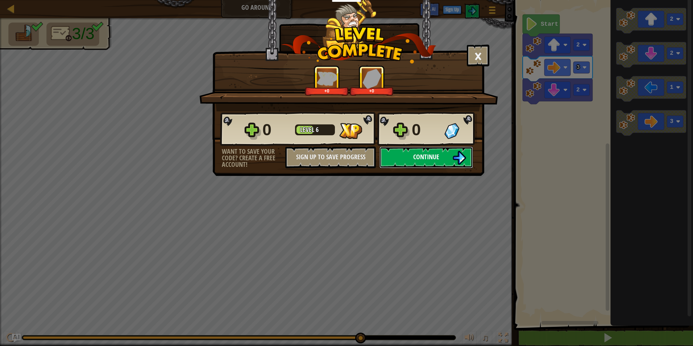
click at [420, 154] on span "Continue" at bounding box center [426, 156] width 26 height 9
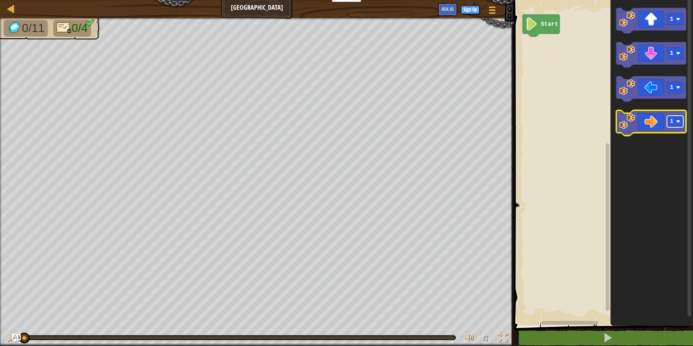
click at [675, 124] on rect "Blockly Workspace" at bounding box center [675, 122] width 16 height 12
click at [648, 118] on icon "Blockly Workspace" at bounding box center [652, 122] width 70 height 25
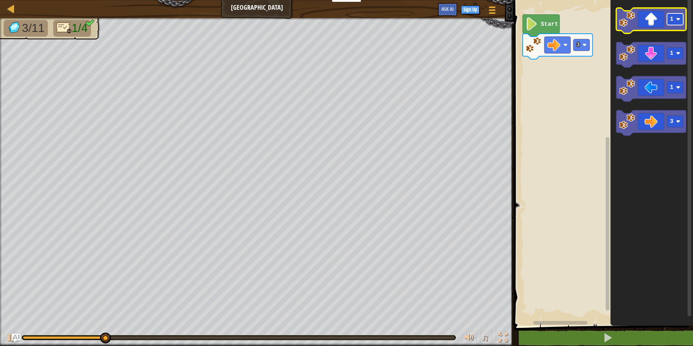
click at [680, 24] on rect "Blockly Workspace" at bounding box center [675, 19] width 16 height 12
click at [651, 20] on icon "Blockly Workspace" at bounding box center [652, 20] width 70 height 25
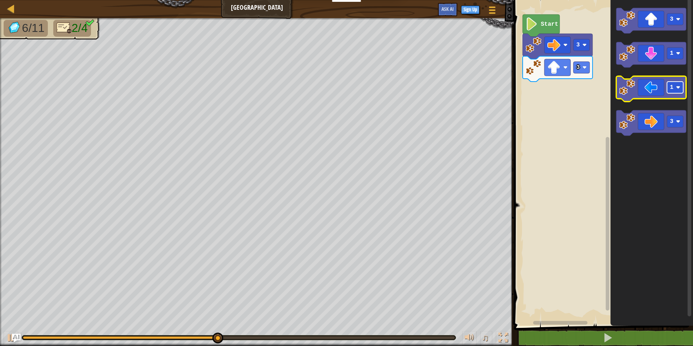
click at [672, 85] on text "1" at bounding box center [672, 87] width 4 height 7
click at [640, 88] on icon "Blockly Workspace" at bounding box center [652, 88] width 70 height 25
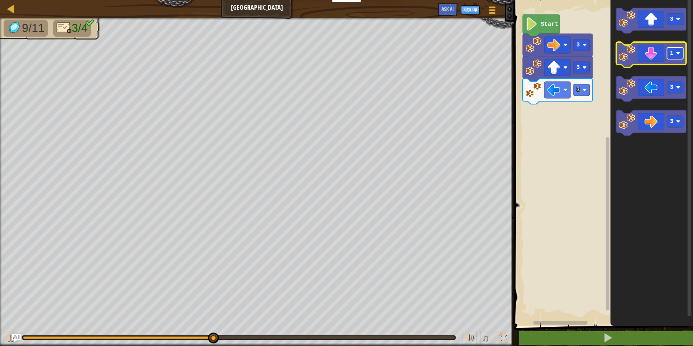
click at [679, 58] on rect "Blockly Workspace" at bounding box center [675, 54] width 16 height 12
click at [655, 62] on icon "Blockly Workspace" at bounding box center [652, 54] width 70 height 25
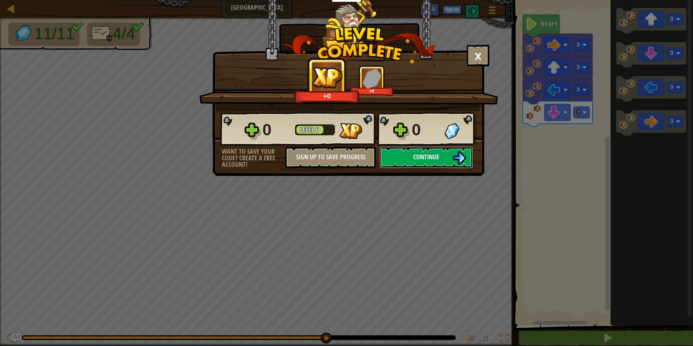
click at [436, 154] on span "Continue" at bounding box center [426, 156] width 26 height 9
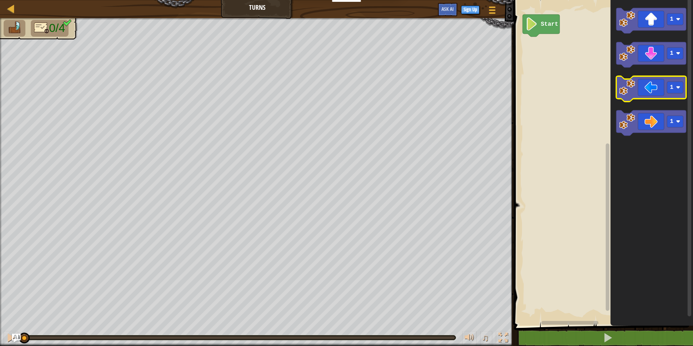
click at [681, 95] on icon "Blockly Workspace" at bounding box center [652, 88] width 70 height 25
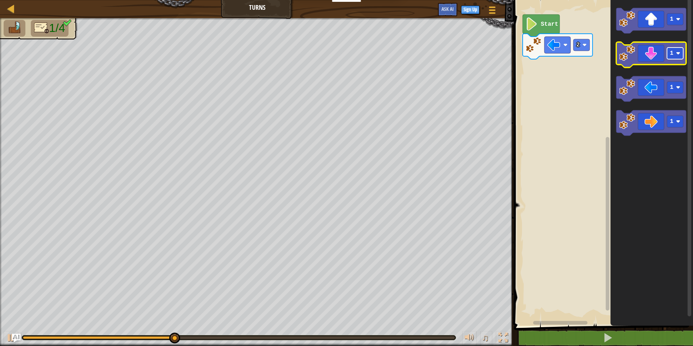
click at [680, 52] on image "Blockly Workspace" at bounding box center [678, 53] width 4 height 4
click at [650, 55] on icon "Blockly Workspace" at bounding box center [652, 54] width 70 height 25
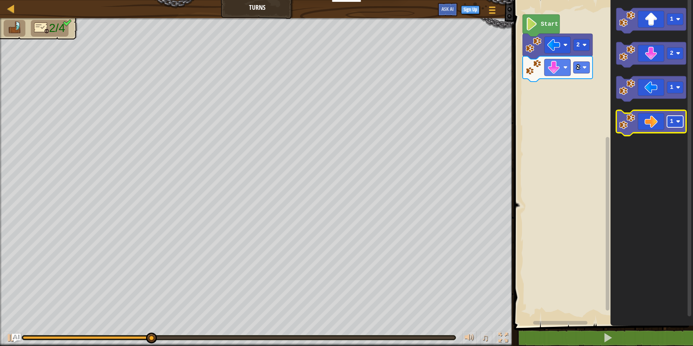
click at [677, 124] on rect "Blockly Workspace" at bounding box center [675, 122] width 16 height 12
click at [656, 124] on icon "Blockly Workspace" at bounding box center [652, 122] width 70 height 25
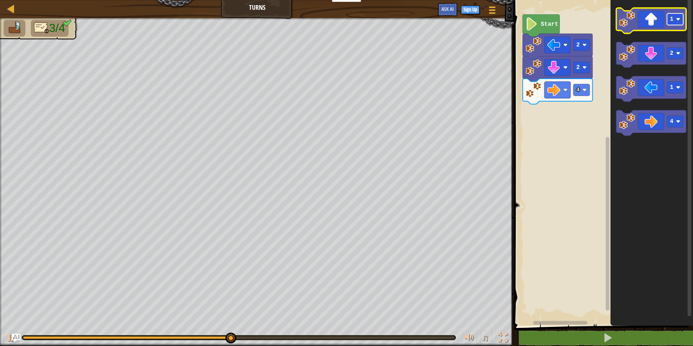
click at [679, 21] on image "Blockly Workspace" at bounding box center [678, 19] width 4 height 4
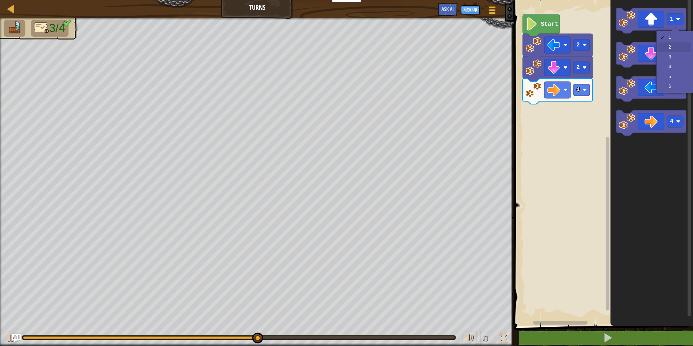
drag, startPoint x: 681, startPoint y: 45, endPoint x: 680, endPoint y: 37, distance: 8.4
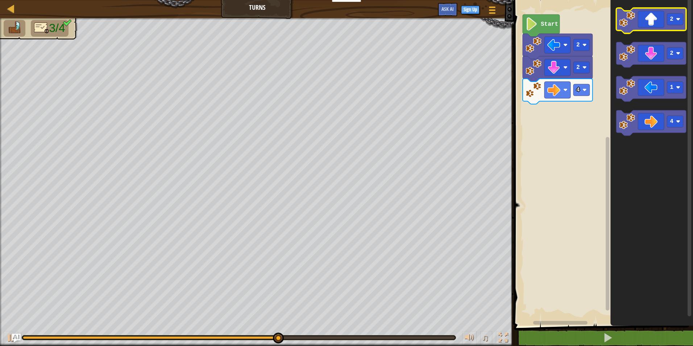
click at [657, 20] on icon "Blockly Workspace" at bounding box center [652, 20] width 70 height 25
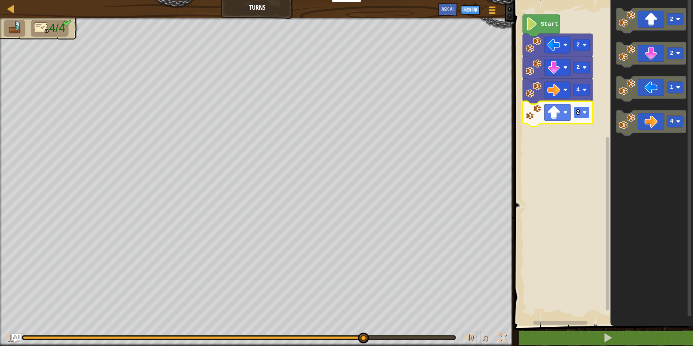
click at [586, 109] on rect "Blockly Workspace" at bounding box center [582, 113] width 16 height 12
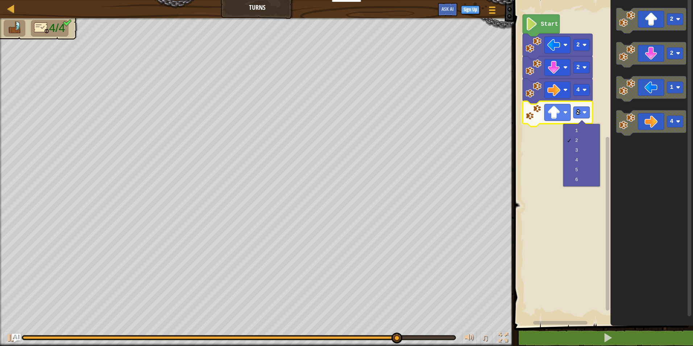
drag, startPoint x: 564, startPoint y: 144, endPoint x: 573, endPoint y: 148, distance: 9.6
click at [565, 145] on div "1 2 3 4 5 6" at bounding box center [582, 155] width 37 height 62
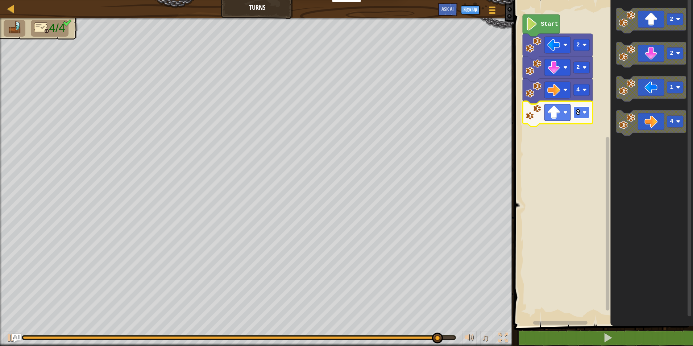
click at [586, 115] on rect "Blockly Workspace" at bounding box center [582, 113] width 16 height 12
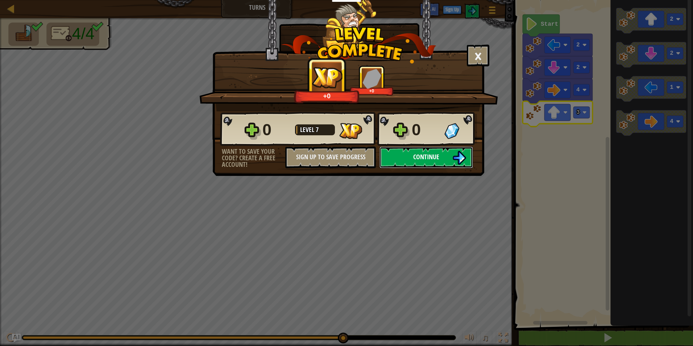
click at [430, 157] on span "Continue" at bounding box center [426, 156] width 26 height 9
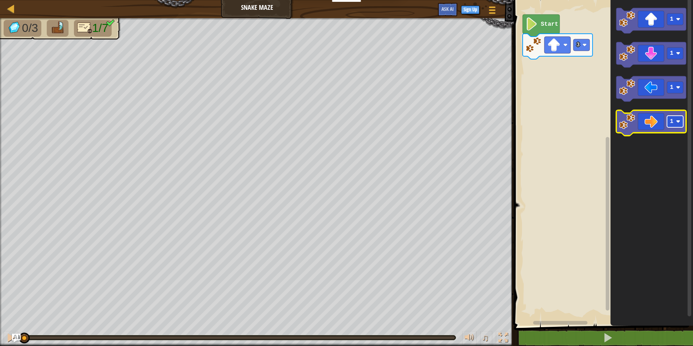
click at [682, 122] on rect "Blockly Workspace" at bounding box center [675, 122] width 16 height 12
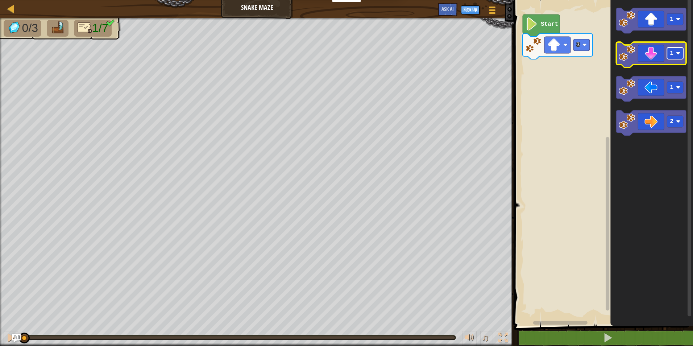
click at [681, 55] on image "Blockly Workspace" at bounding box center [678, 53] width 4 height 4
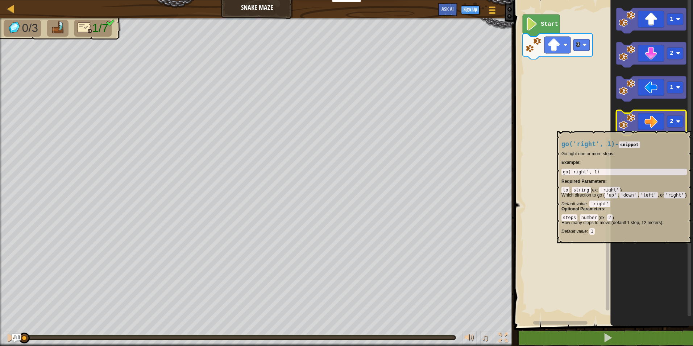
click at [663, 128] on icon "Blockly Workspace" at bounding box center [652, 122] width 70 height 25
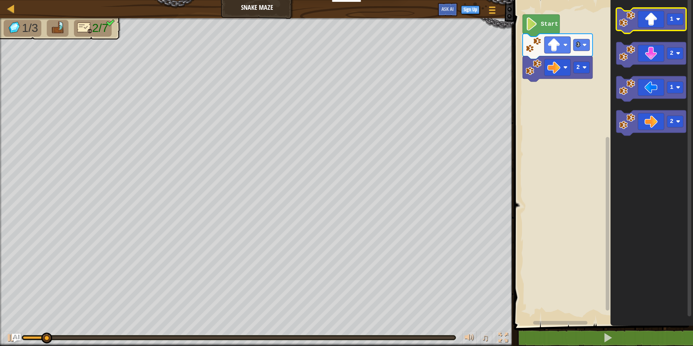
click at [648, 26] on icon "Blockly Workspace" at bounding box center [652, 20] width 70 height 25
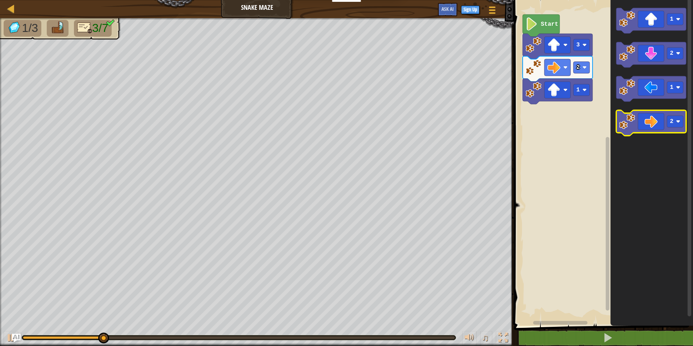
click at [654, 120] on icon "Blockly Workspace" at bounding box center [652, 122] width 70 height 25
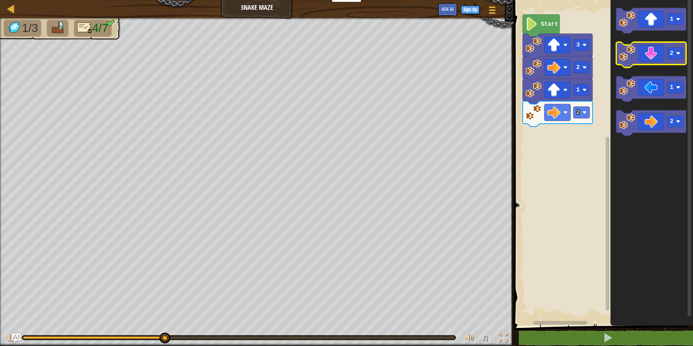
click at [652, 61] on icon "Blockly Workspace" at bounding box center [652, 54] width 70 height 25
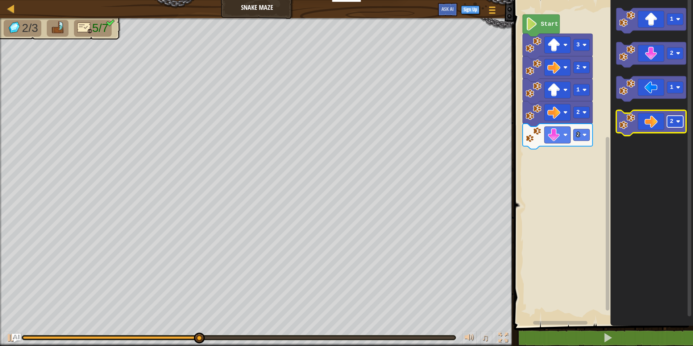
click at [680, 124] on image "Blockly Workspace" at bounding box center [678, 121] width 4 height 4
click at [644, 124] on icon "Blockly Workspace" at bounding box center [652, 122] width 70 height 25
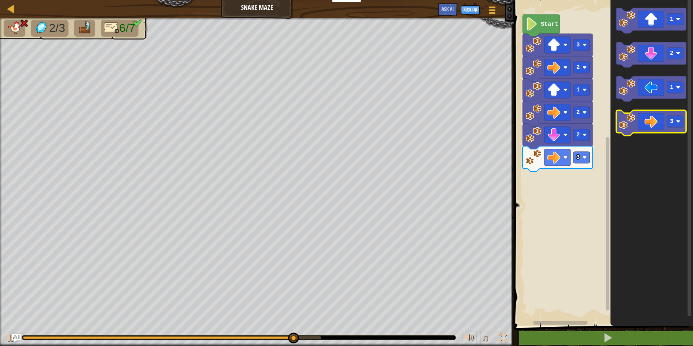
click at [679, 129] on icon "Blockly Workspace" at bounding box center [652, 122] width 70 height 25
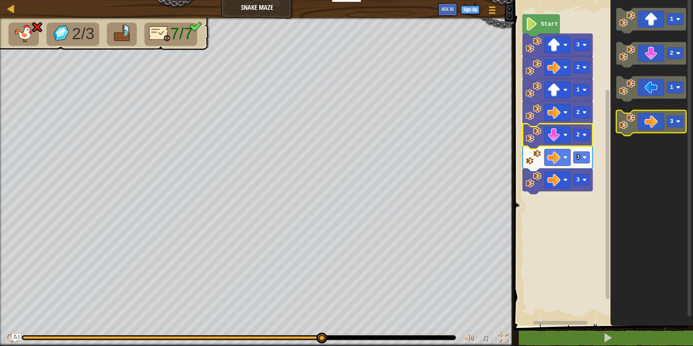
click at [680, 119] on rect "Blockly Workspace" at bounding box center [675, 122] width 16 height 12
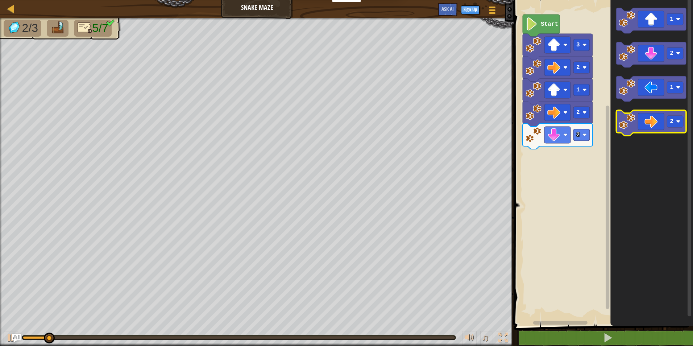
click at [644, 123] on icon "Blockly Workspace" at bounding box center [652, 122] width 70 height 25
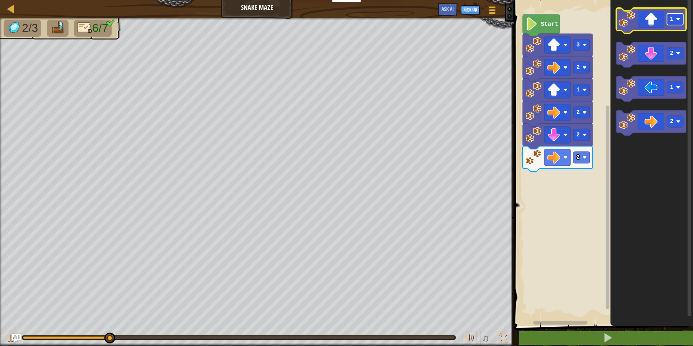
click at [684, 18] on rect "Blockly Workspace" at bounding box center [675, 19] width 16 height 12
click at [648, 24] on icon "Blockly Workspace" at bounding box center [652, 20] width 70 height 25
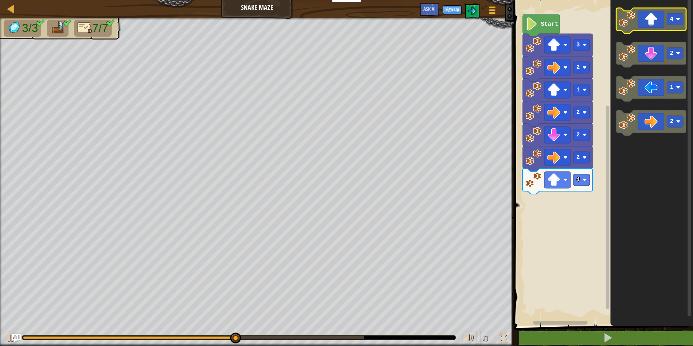
click at [683, 20] on g "4" at bounding box center [652, 20] width 70 height 25
click at [679, 21] on image "Blockly Workspace" at bounding box center [678, 19] width 4 height 4
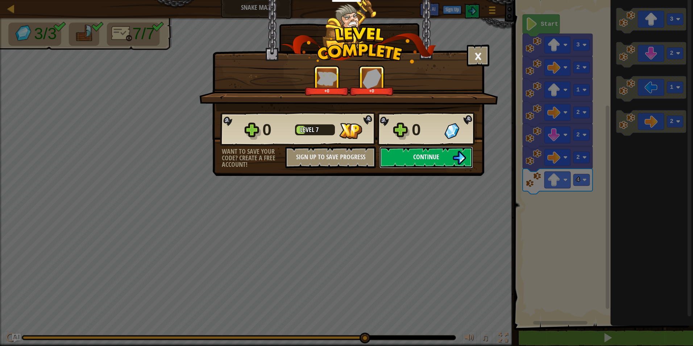
click at [430, 153] on span "Continue" at bounding box center [426, 156] width 26 height 9
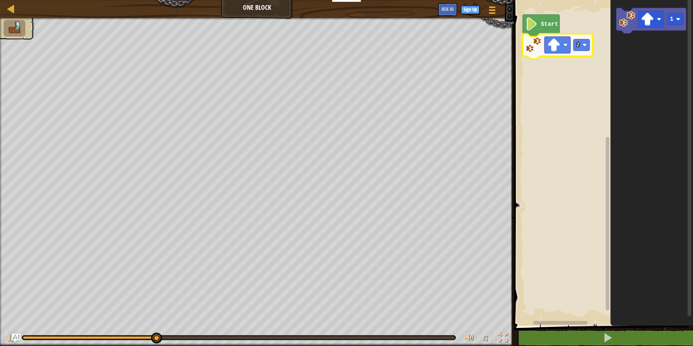
click at [651, 59] on icon "Blockly Workspace" at bounding box center [652, 160] width 83 height 329
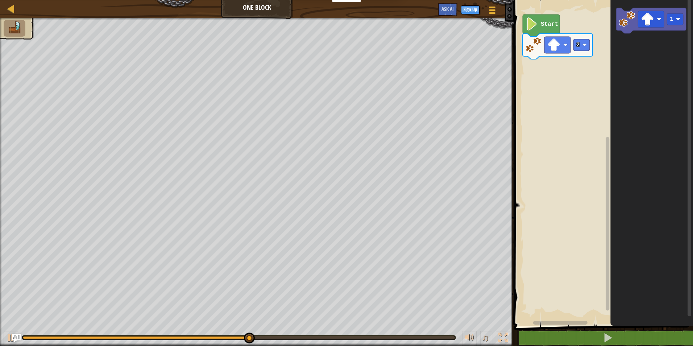
click at [596, 38] on rect "Blockly Workspace" at bounding box center [602, 160] width 181 height 329
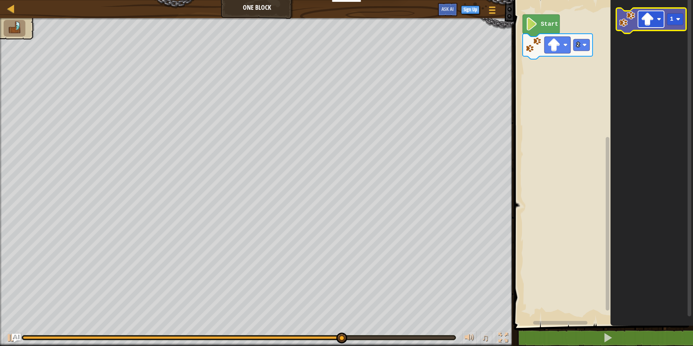
click at [656, 26] on rect "Blockly Workspace" at bounding box center [651, 19] width 26 height 17
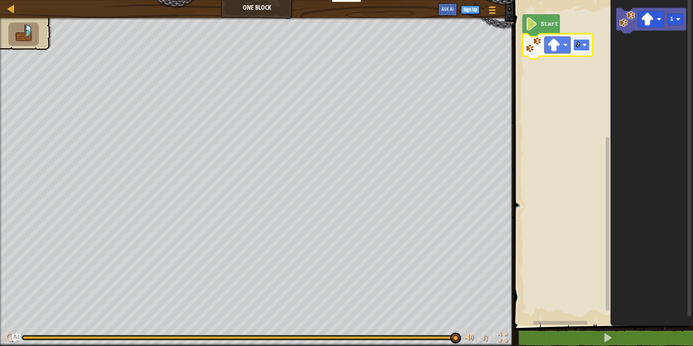
click at [583, 45] on image "Blockly Workspace" at bounding box center [585, 45] width 4 height 4
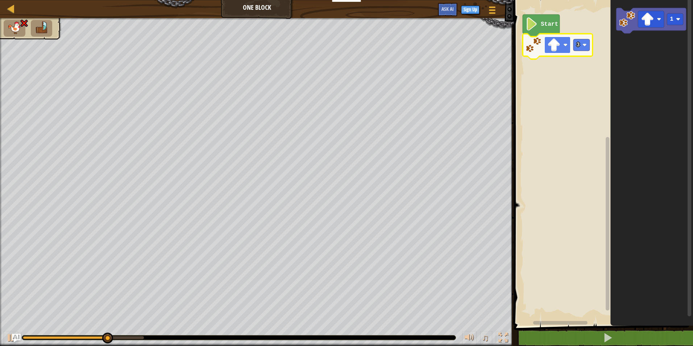
click at [565, 49] on rect "Blockly Workspace" at bounding box center [558, 45] width 26 height 17
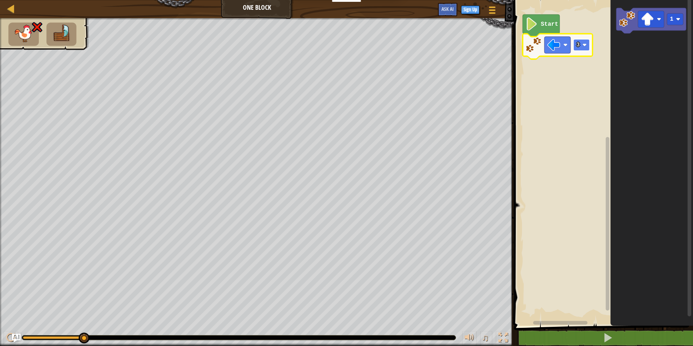
click at [576, 47] on rect "Blockly Workspace" at bounding box center [582, 45] width 16 height 12
click at [567, 46] on image "Blockly Workspace" at bounding box center [566, 45] width 4 height 4
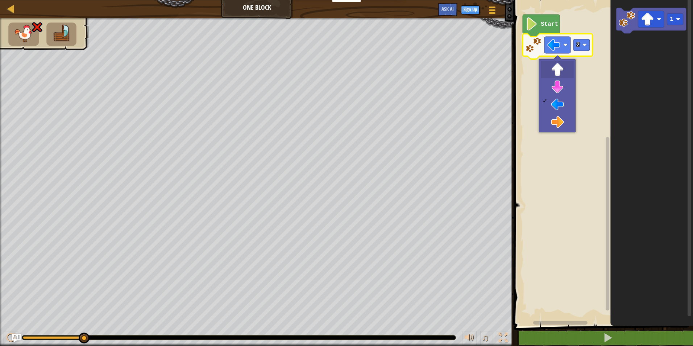
drag, startPoint x: 559, startPoint y: 73, endPoint x: 563, endPoint y: 67, distance: 7.7
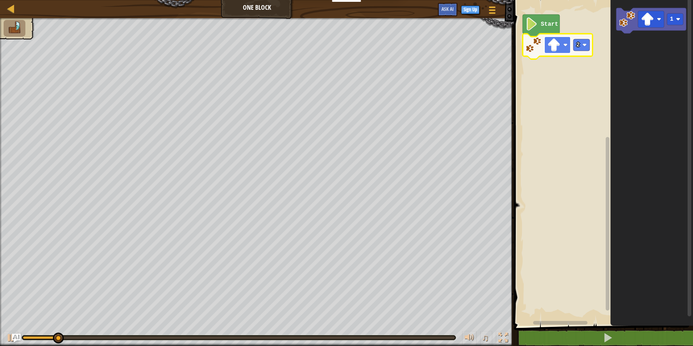
click at [559, 47] on image "Blockly Workspace" at bounding box center [554, 44] width 13 height 13
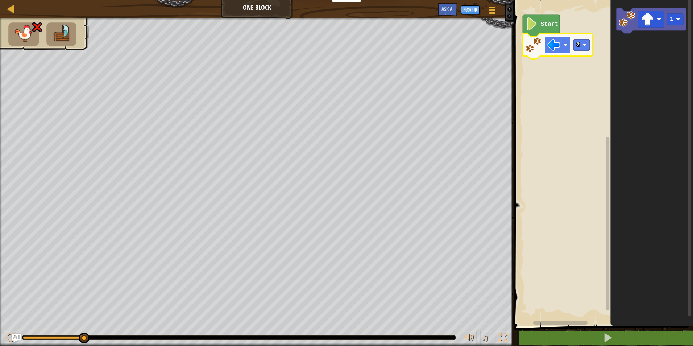
click at [561, 53] on rect "Blockly Workspace" at bounding box center [558, 45] width 26 height 17
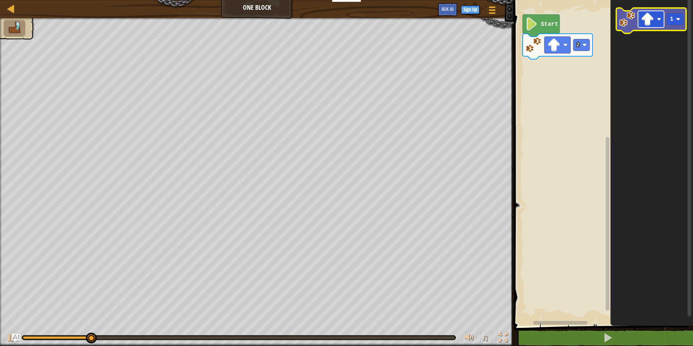
click at [650, 15] on image "Blockly Workspace" at bounding box center [647, 19] width 13 height 13
click at [681, 18] on image "Blockly Workspace" at bounding box center [678, 19] width 4 height 4
click at [654, 22] on image "Blockly Workspace" at bounding box center [647, 19] width 13 height 13
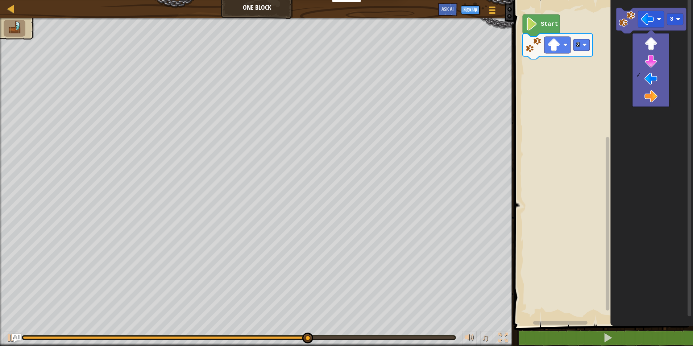
click at [680, 43] on icon "Blockly Workspace" at bounding box center [652, 160] width 83 height 329
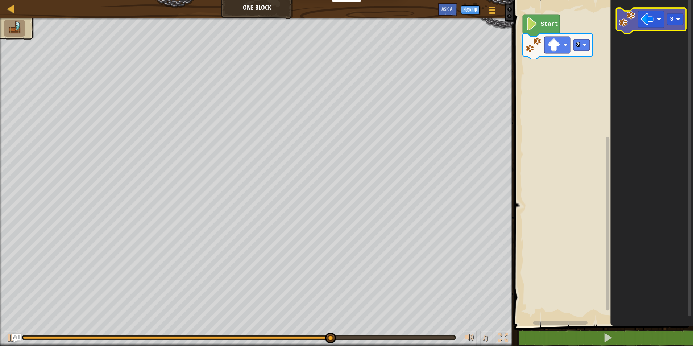
click at [630, 24] on image "Blockly Workspace" at bounding box center [627, 19] width 16 height 16
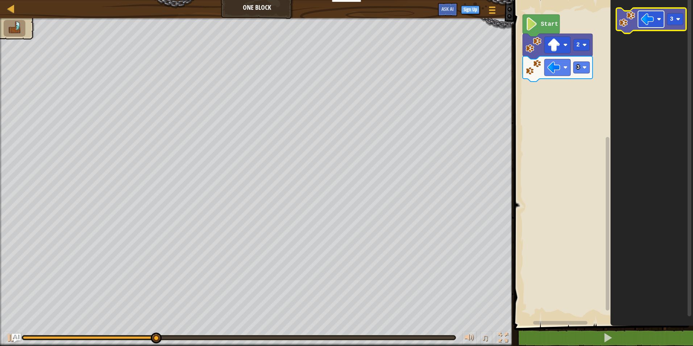
click at [652, 13] on image "Blockly Workspace" at bounding box center [647, 19] width 13 height 13
click at [657, 15] on rect "Blockly Workspace" at bounding box center [651, 19] width 26 height 17
click at [683, 22] on rect "Blockly Workspace" at bounding box center [675, 19] width 16 height 12
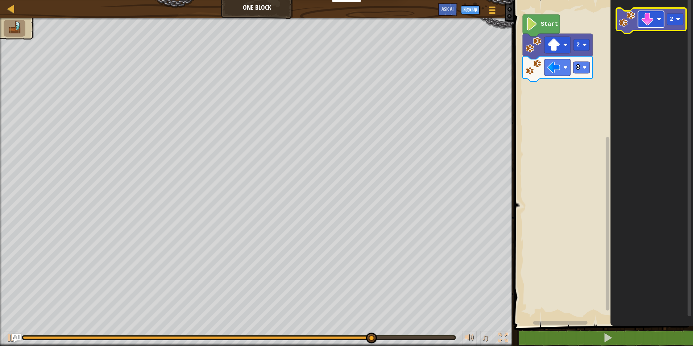
click at [653, 23] on image "Blockly Workspace" at bounding box center [647, 19] width 13 height 13
click at [624, 25] on image "Blockly Workspace" at bounding box center [627, 19] width 16 height 16
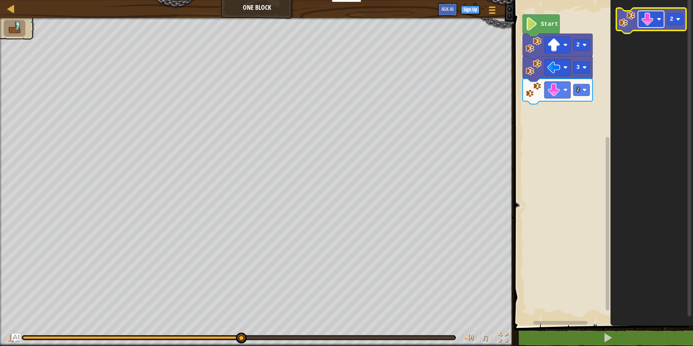
click at [653, 14] on image "Blockly Workspace" at bounding box center [647, 19] width 13 height 13
click at [683, 20] on rect "Blockly Workspace" at bounding box center [675, 19] width 16 height 12
click at [656, 21] on rect "Blockly Workspace" at bounding box center [651, 19] width 26 height 17
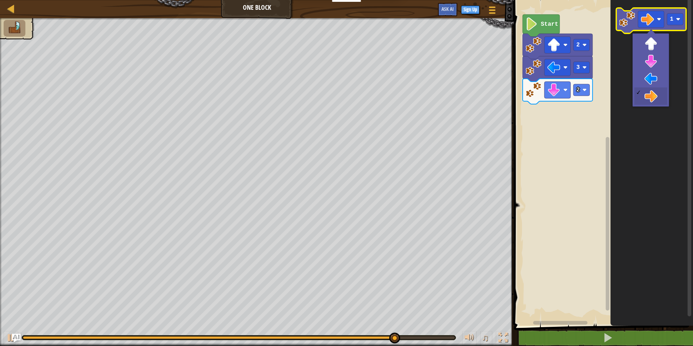
click at [626, 20] on image "Blockly Workspace" at bounding box center [627, 19] width 16 height 16
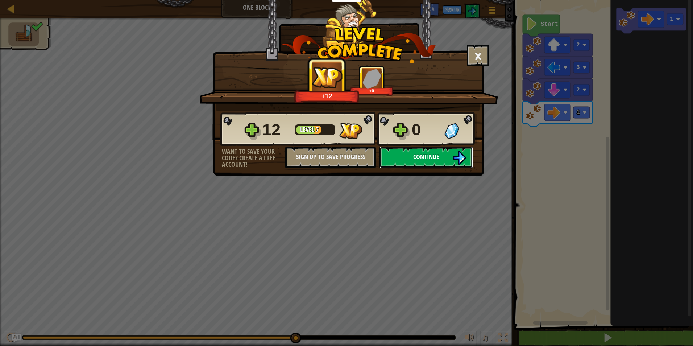
click at [416, 157] on span "Continue" at bounding box center [426, 156] width 26 height 9
